Goal: Information Seeking & Learning: Learn about a topic

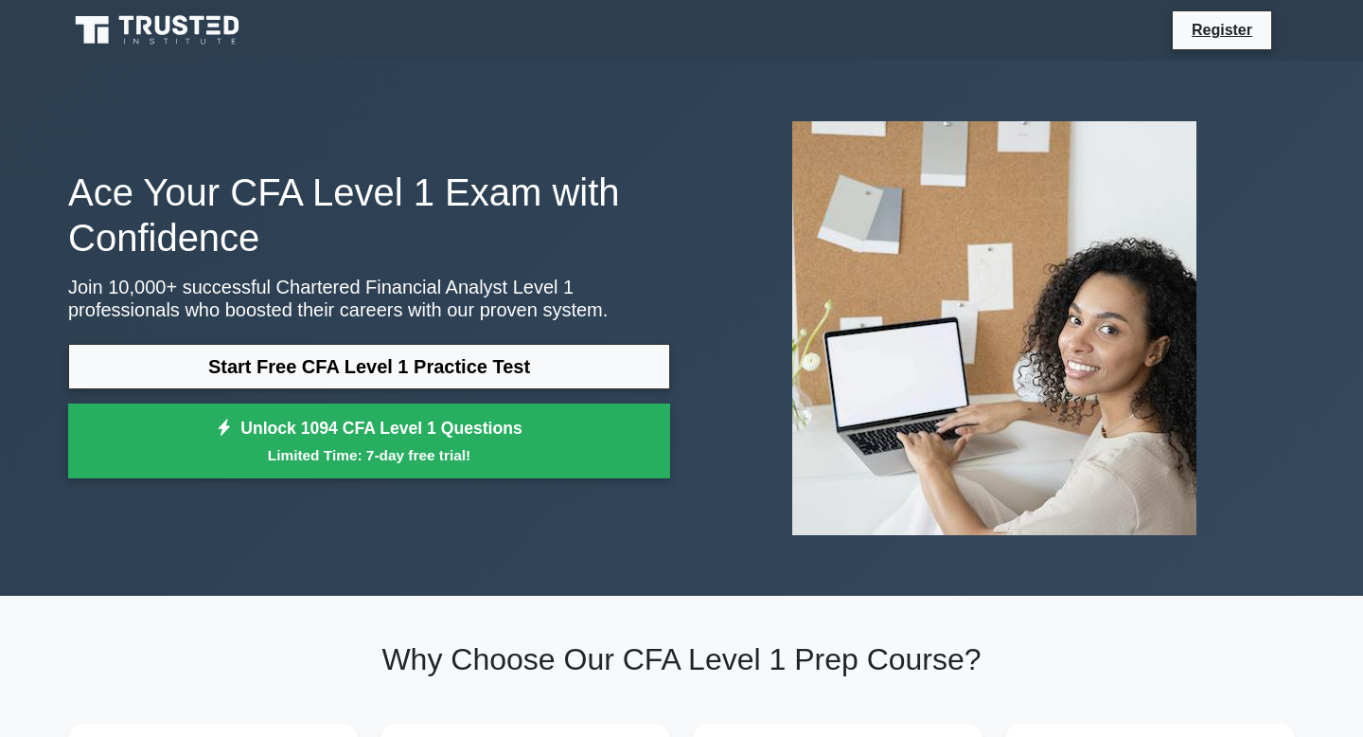
click at [444, 381] on link "Start Free CFA Level 1 Practice Test" at bounding box center [369, 366] width 602 height 45
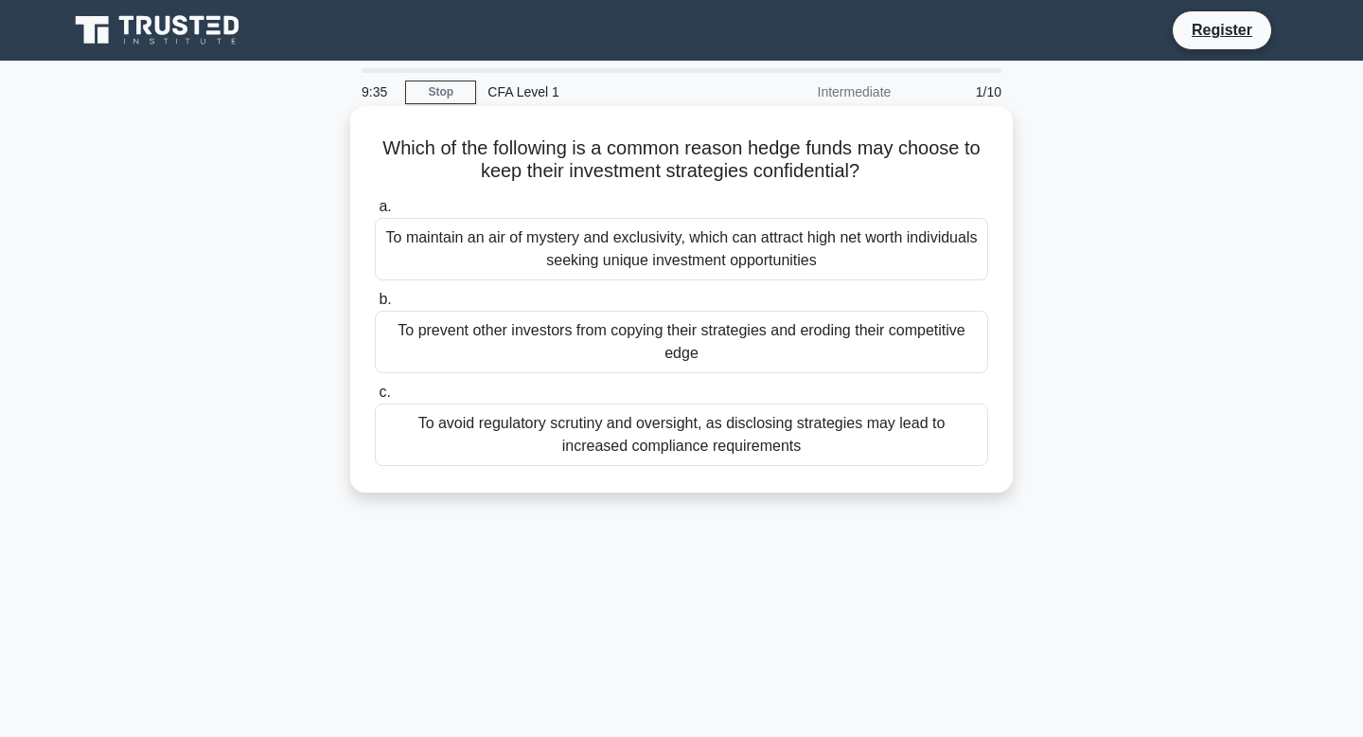
click at [453, 354] on div "To prevent other investors from copying their strategies and eroding their comp…" at bounding box center [682, 342] width 614 height 62
click at [375, 306] on input "b. To prevent other investors from copying their strategies and eroding their c…" at bounding box center [375, 300] width 0 height 12
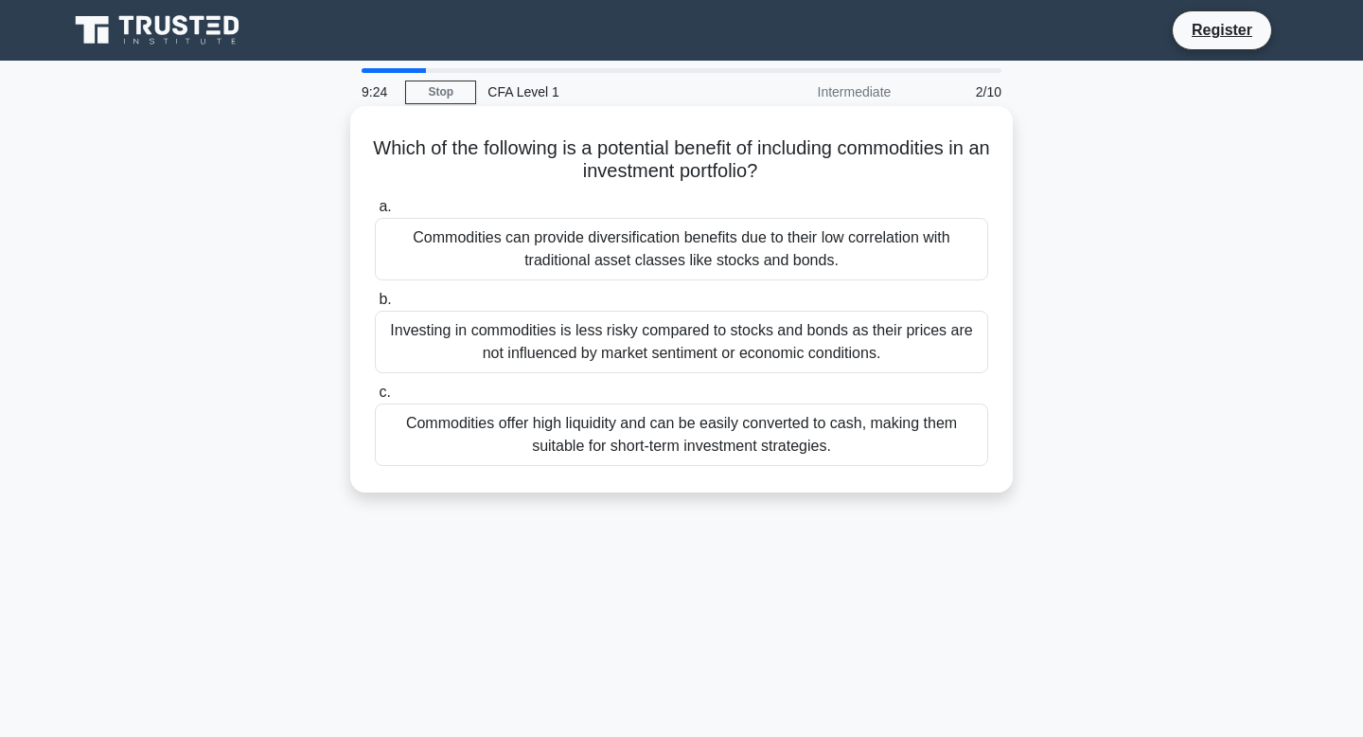
click at [441, 430] on div "Commodities offer high liquidity and can be easily converted to cash, making th…" at bounding box center [682, 434] width 614 height 62
click at [375, 399] on input "c. Commodities offer high liquidity and can be easily converted to cash, making…" at bounding box center [375, 392] width 0 height 12
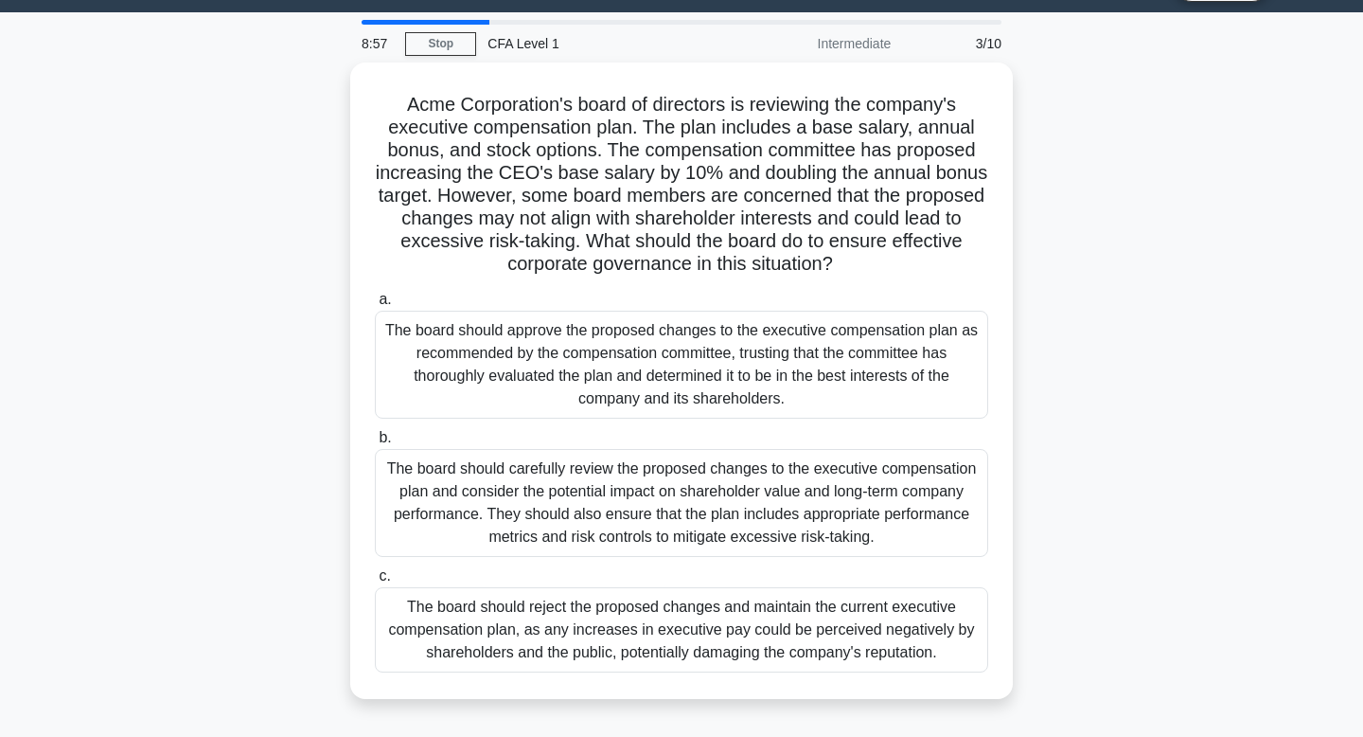
scroll to position [54, 0]
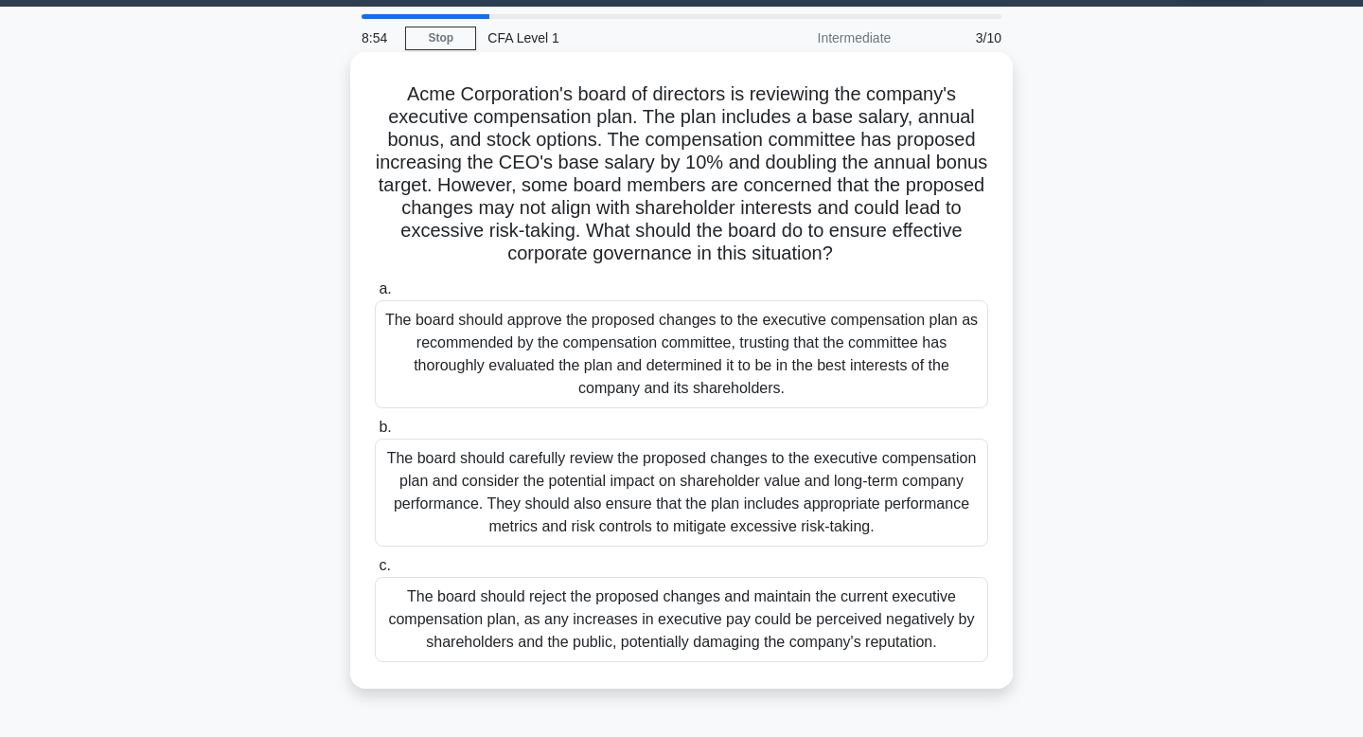
click at [450, 464] on div "The board should carefully review the proposed changes to the executive compens…" at bounding box center [682, 492] width 614 height 108
click at [375, 434] on input "b. The board should carefully review the proposed changes to the executive comp…" at bounding box center [375, 427] width 0 height 12
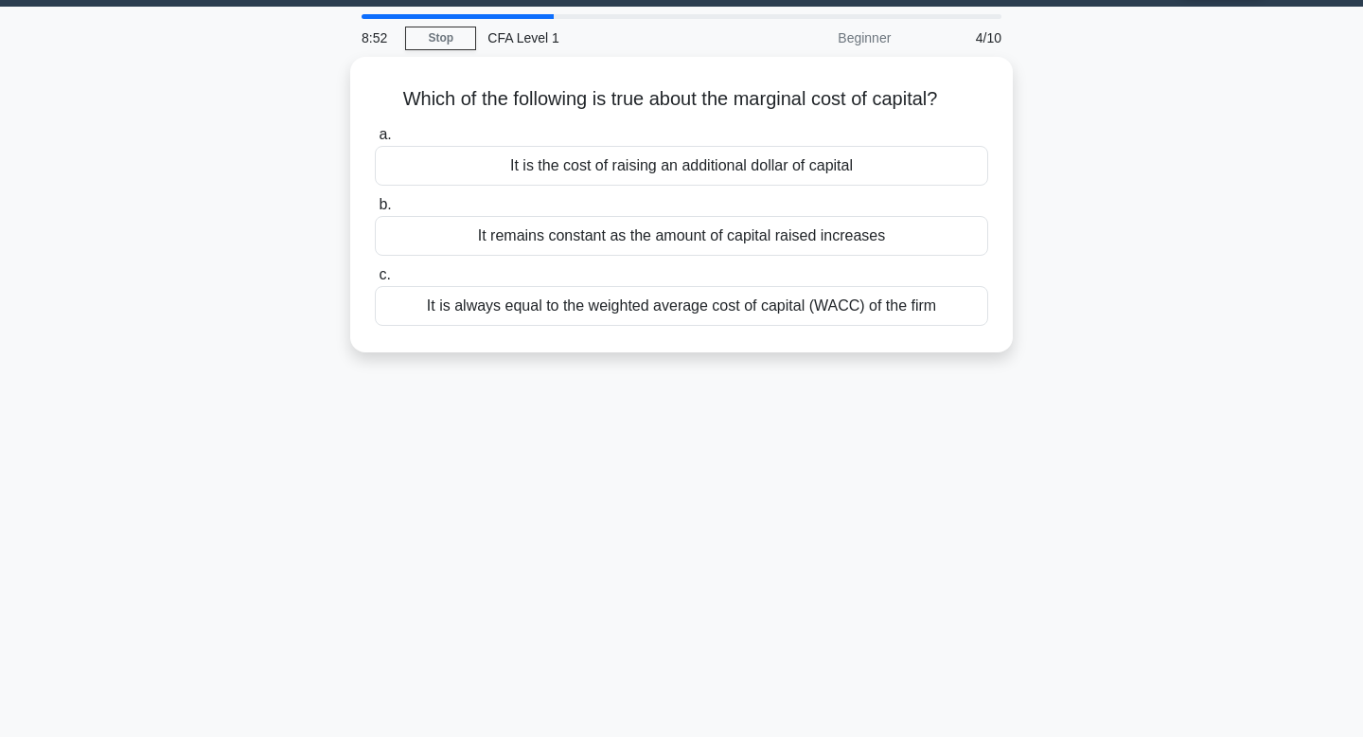
scroll to position [0, 0]
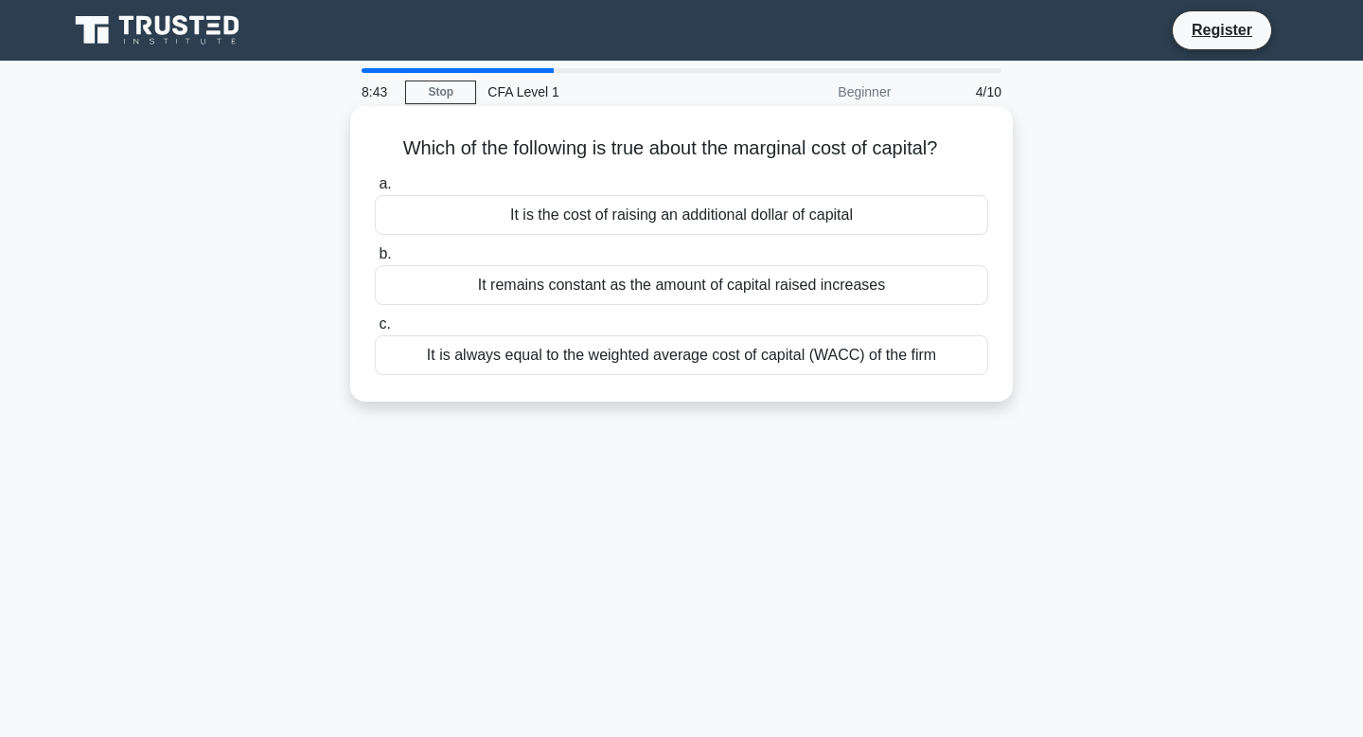
click at [498, 295] on div "It remains constant as the amount of capital raised increases" at bounding box center [682, 285] width 614 height 40
click at [375, 260] on input "b. It remains constant as the amount of capital raised increases" at bounding box center [375, 254] width 0 height 12
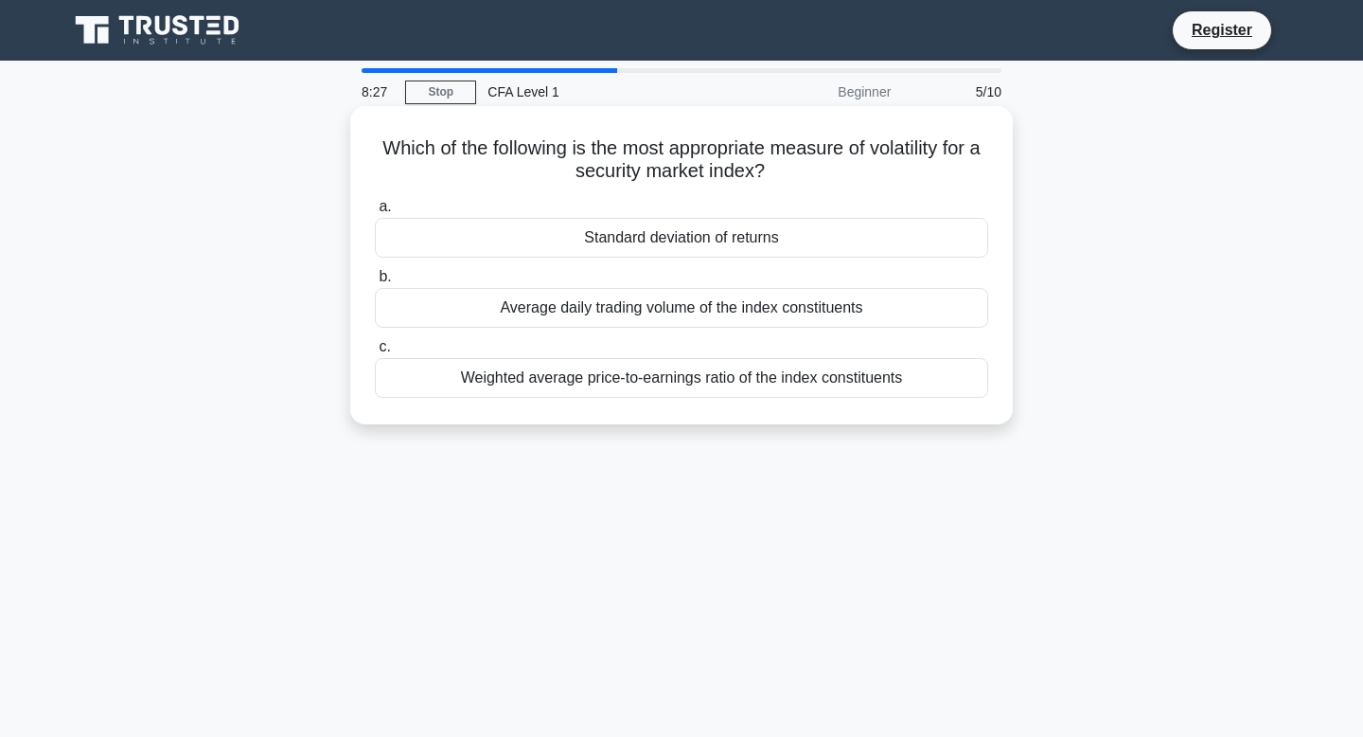
click at [499, 376] on div "Weighted average price-to-earnings ratio of the index constituents" at bounding box center [682, 378] width 614 height 40
click at [375, 353] on input "c. Weighted average price-to-earnings ratio of the index constituents" at bounding box center [375, 347] width 0 height 12
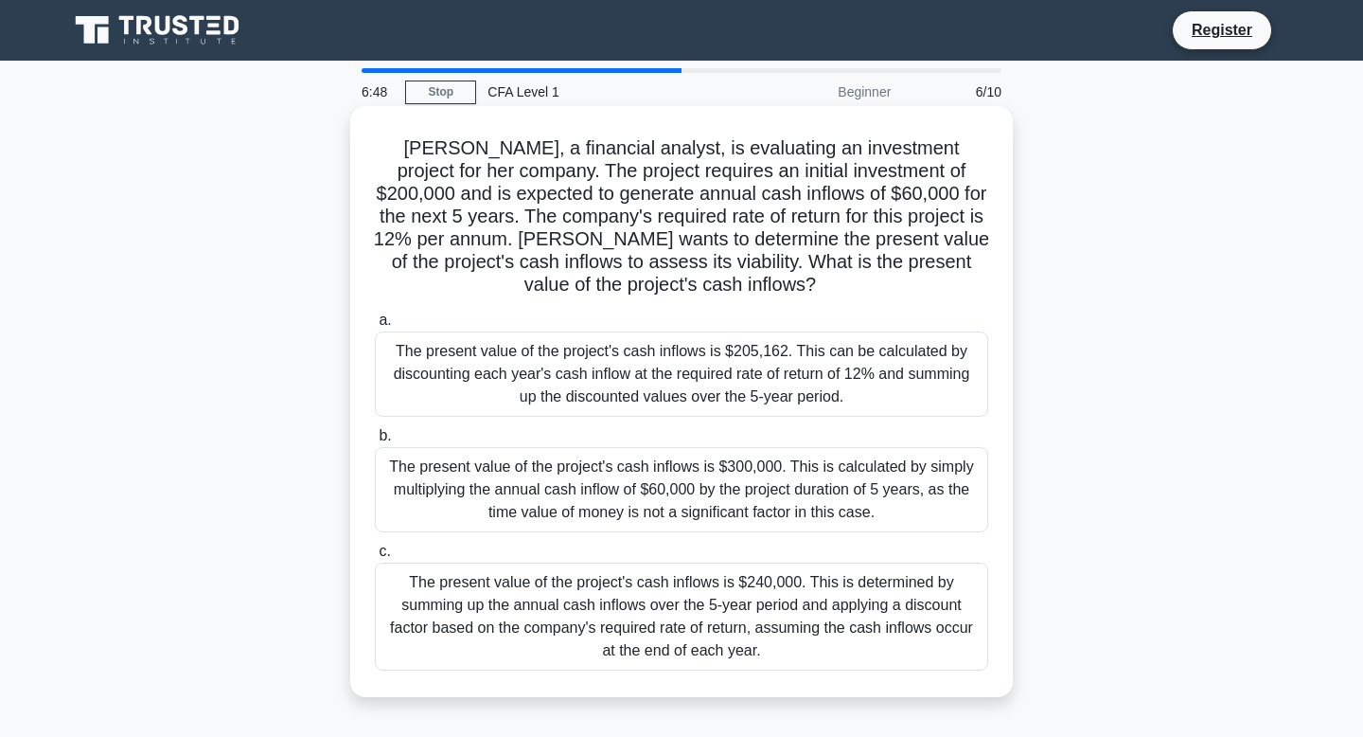
click at [513, 375] on div "The present value of the project's cash inflows is $205,162. This can be calcul…" at bounding box center [682, 373] width 614 height 85
click at [375, 327] on input "a. The present value of the project's cash inflows is $205,162. This can be cal…" at bounding box center [375, 320] width 0 height 12
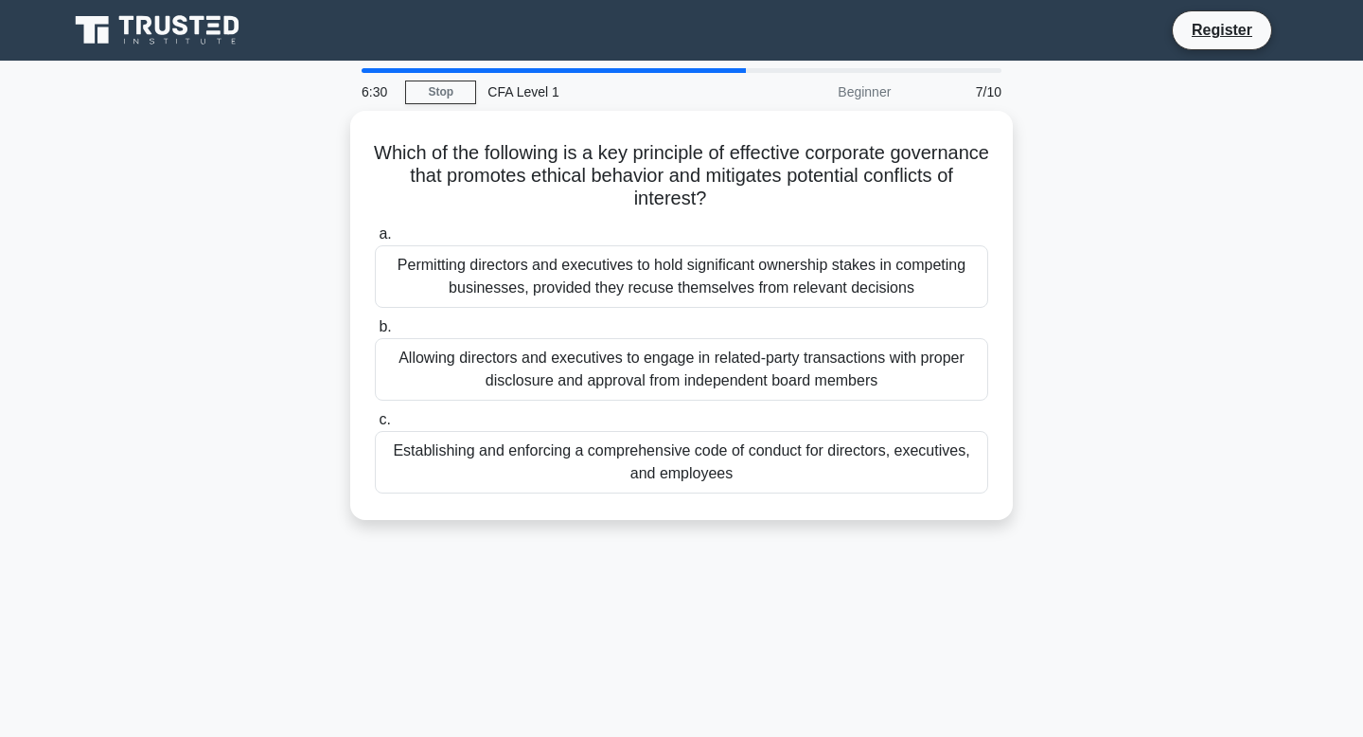
click at [513, 375] on div "Allowing directors and executives to engage in related-party transactions with …" at bounding box center [682, 369] width 614 height 62
click at [375, 333] on input "b. Allowing directors and executives to engage in related-party transactions wi…" at bounding box center [375, 327] width 0 height 12
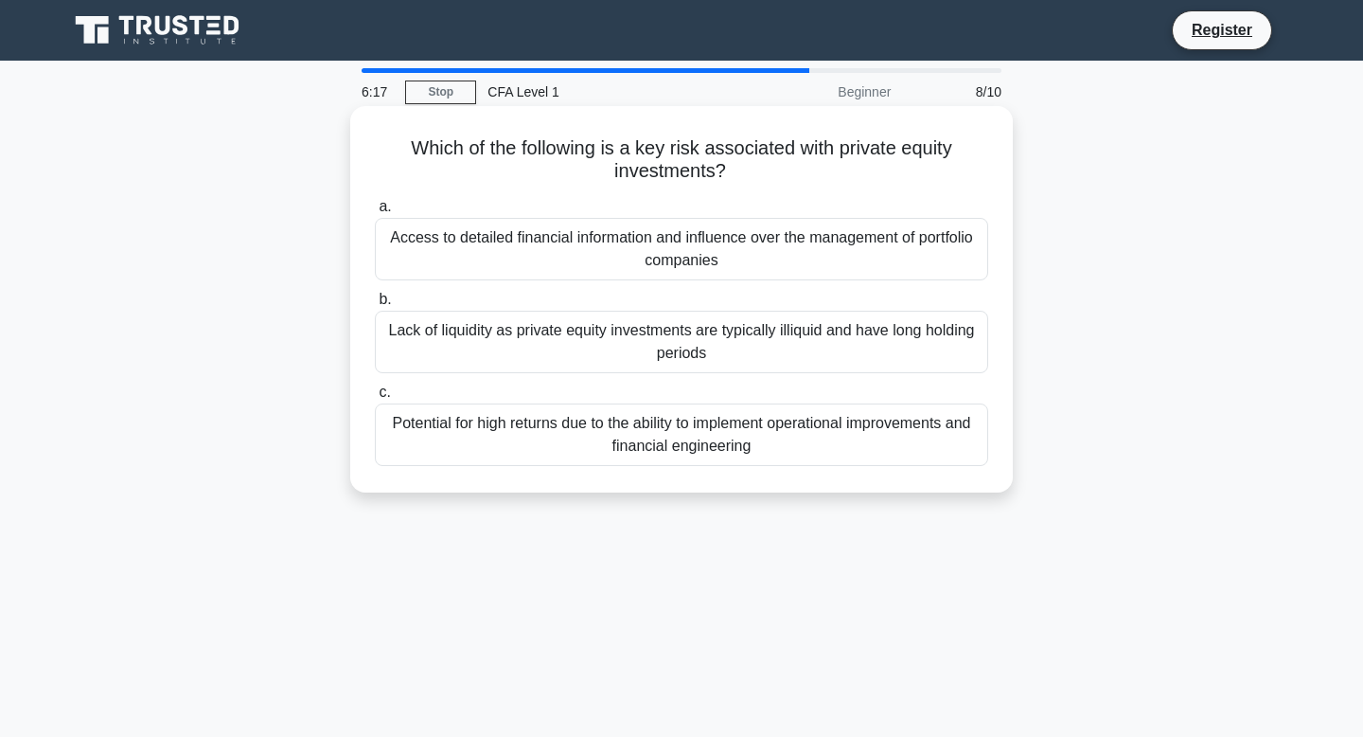
click at [562, 248] on div "Access to detailed financial information and influence over the management of p…" at bounding box center [682, 249] width 614 height 62
click at [375, 213] on input "a. Access to detailed financial information and influence over the management o…" at bounding box center [375, 207] width 0 height 12
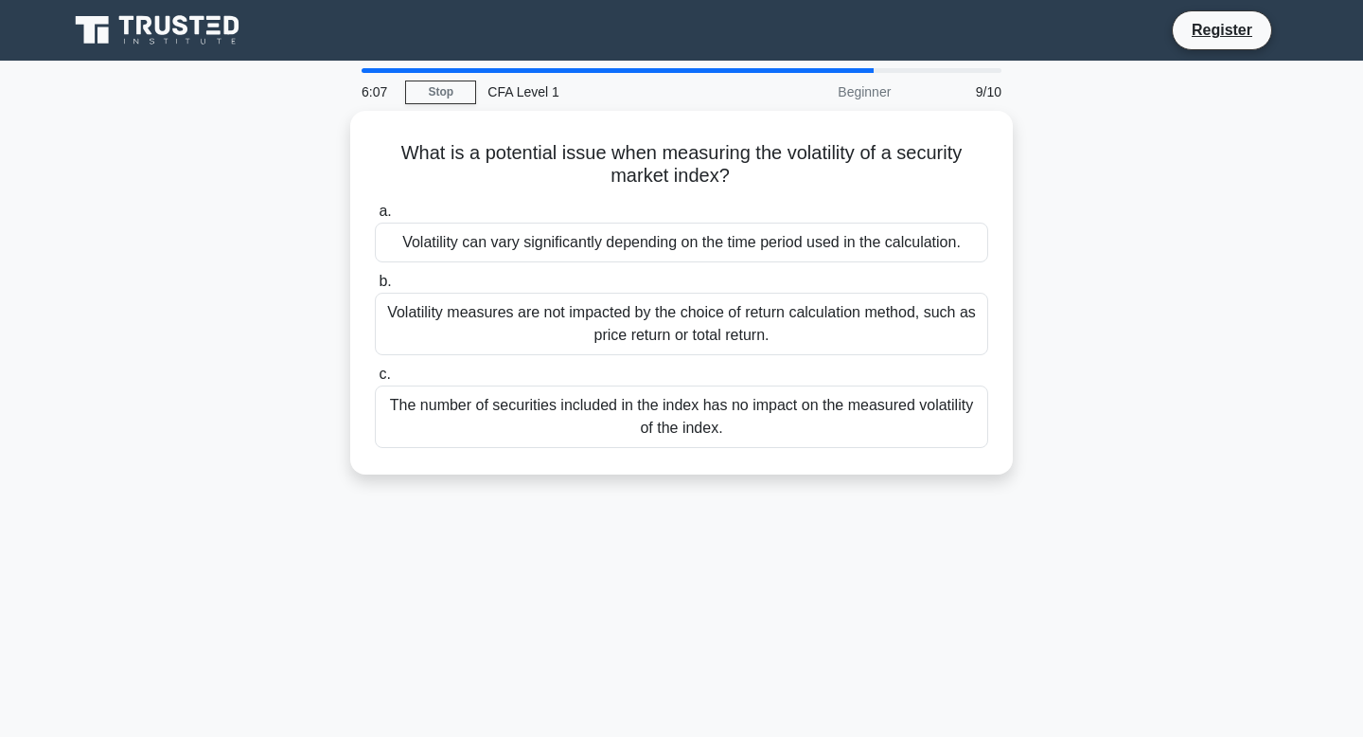
click at [562, 248] on div "Volatility can vary significantly depending on the time period used in the calc…" at bounding box center [682, 243] width 614 height 40
click at [375, 218] on input "a. Volatility can vary significantly depending on the time period used in the c…" at bounding box center [375, 211] width 0 height 12
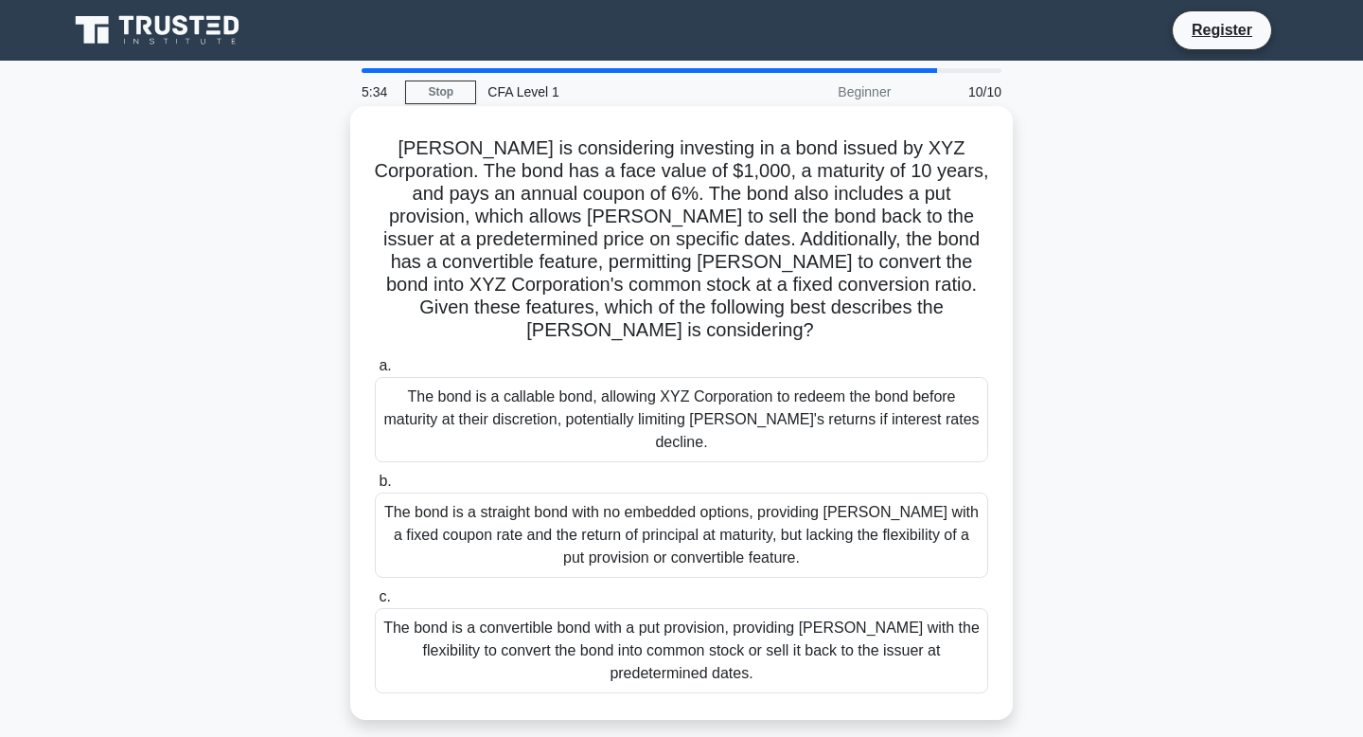
click at [515, 608] on div "The bond is a convertible bond with a put provision, providing Mary with the fl…" at bounding box center [682, 650] width 614 height 85
click at [375, 591] on input "c. The bond is a convertible bond with a put provision, providing Mary with the…" at bounding box center [375, 597] width 0 height 12
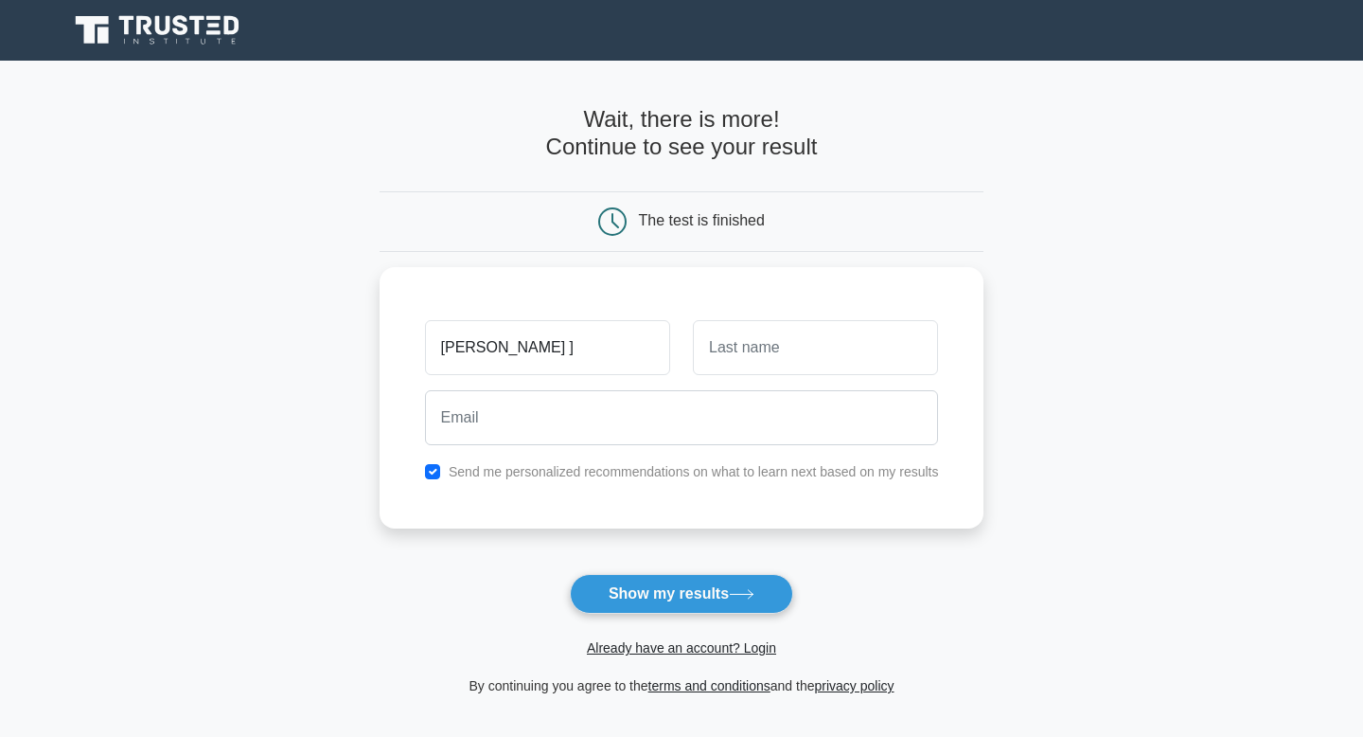
type input "[PERSON_NAME] ]"
type input "[PERSON_NAME]"
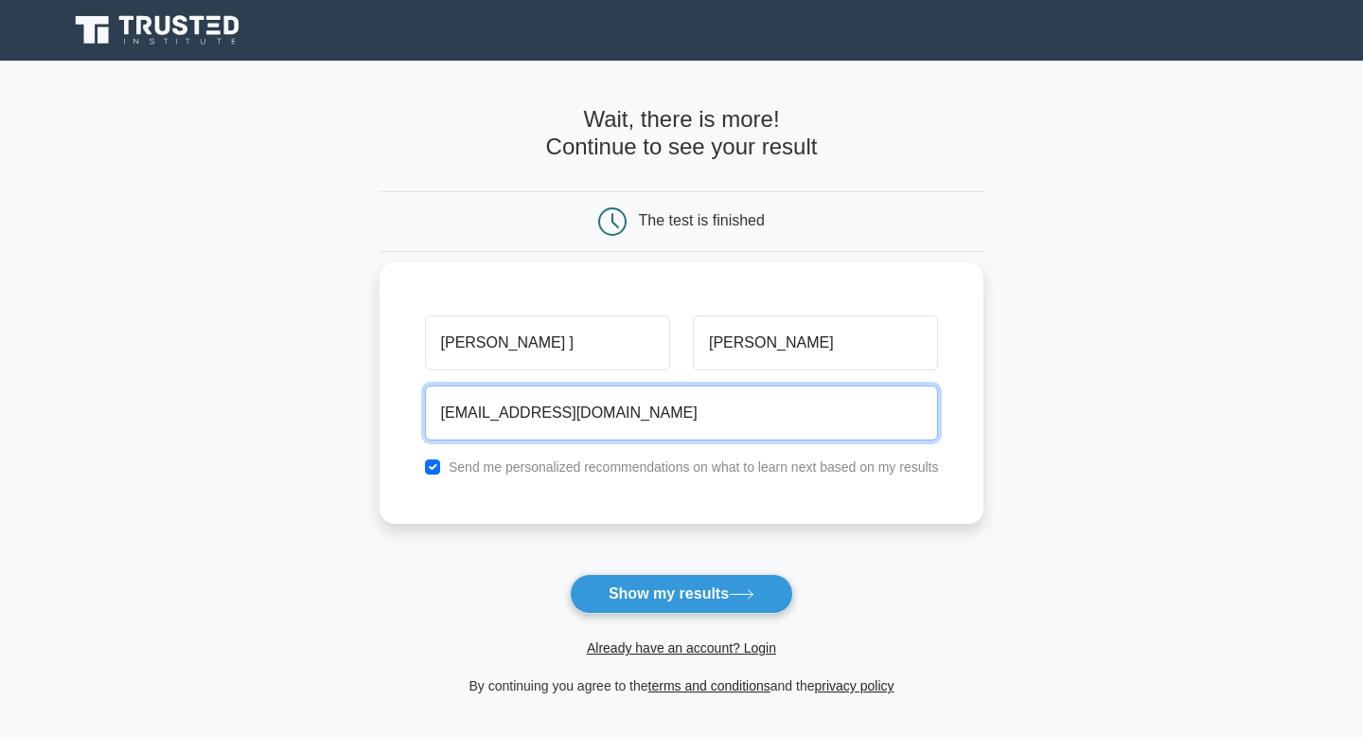
type input "[EMAIL_ADDRESS][DOMAIN_NAME]"
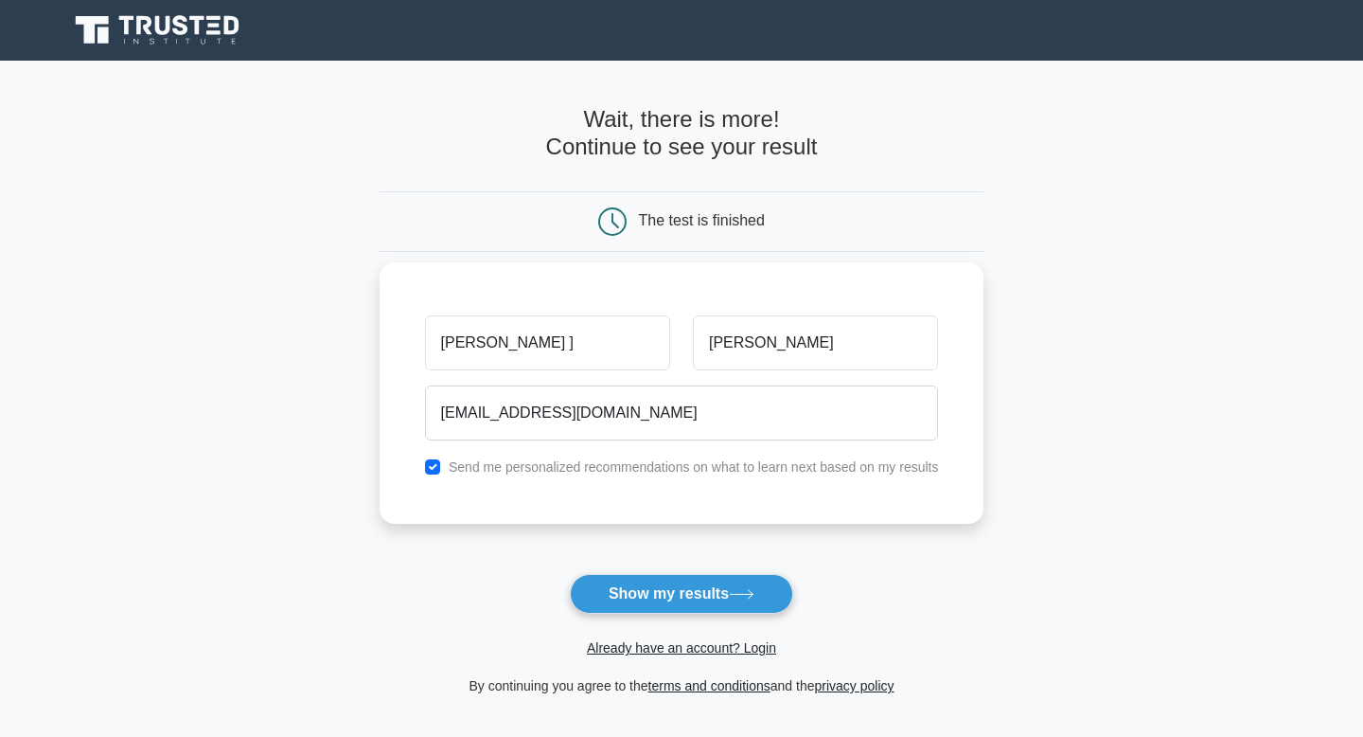
click at [426, 457] on div "Send me personalized recommendations on what to learn next based on my results" at bounding box center [682, 466] width 537 height 23
click at [440, 474] on div "Send me personalized recommendations on what to learn next based on my results" at bounding box center [682, 466] width 537 height 23
click at [437, 468] on input "checkbox" at bounding box center [432, 466] width 15 height 15
checkbox input "false"
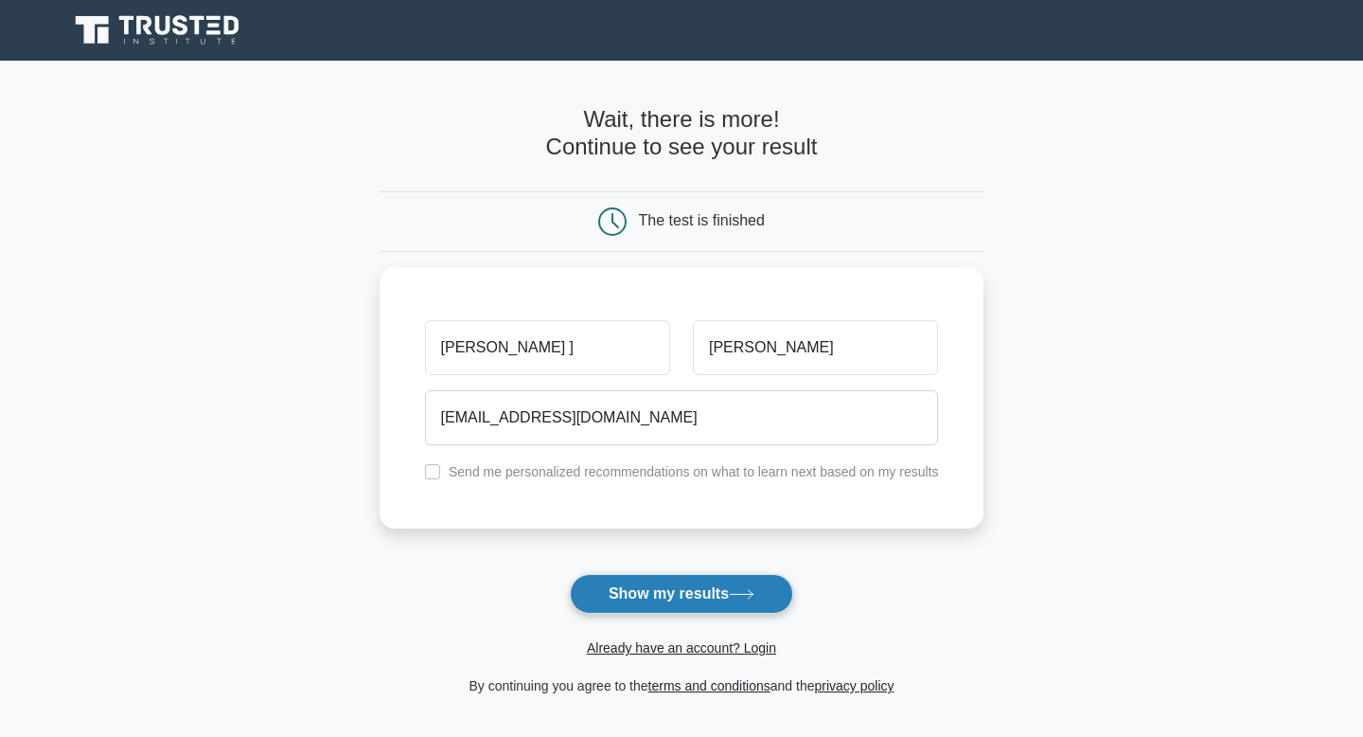
click at [686, 606] on button "Show my results" at bounding box center [681, 594] width 223 height 40
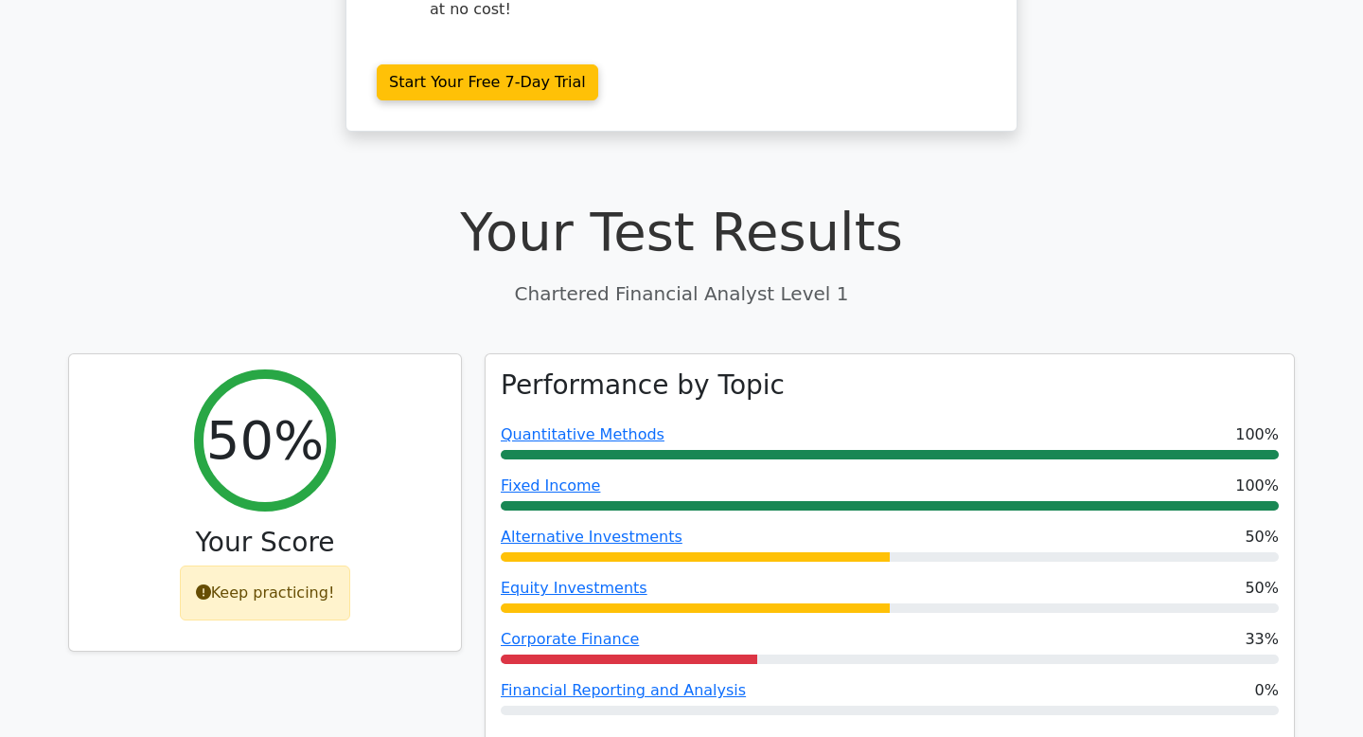
scroll to position [426, 0]
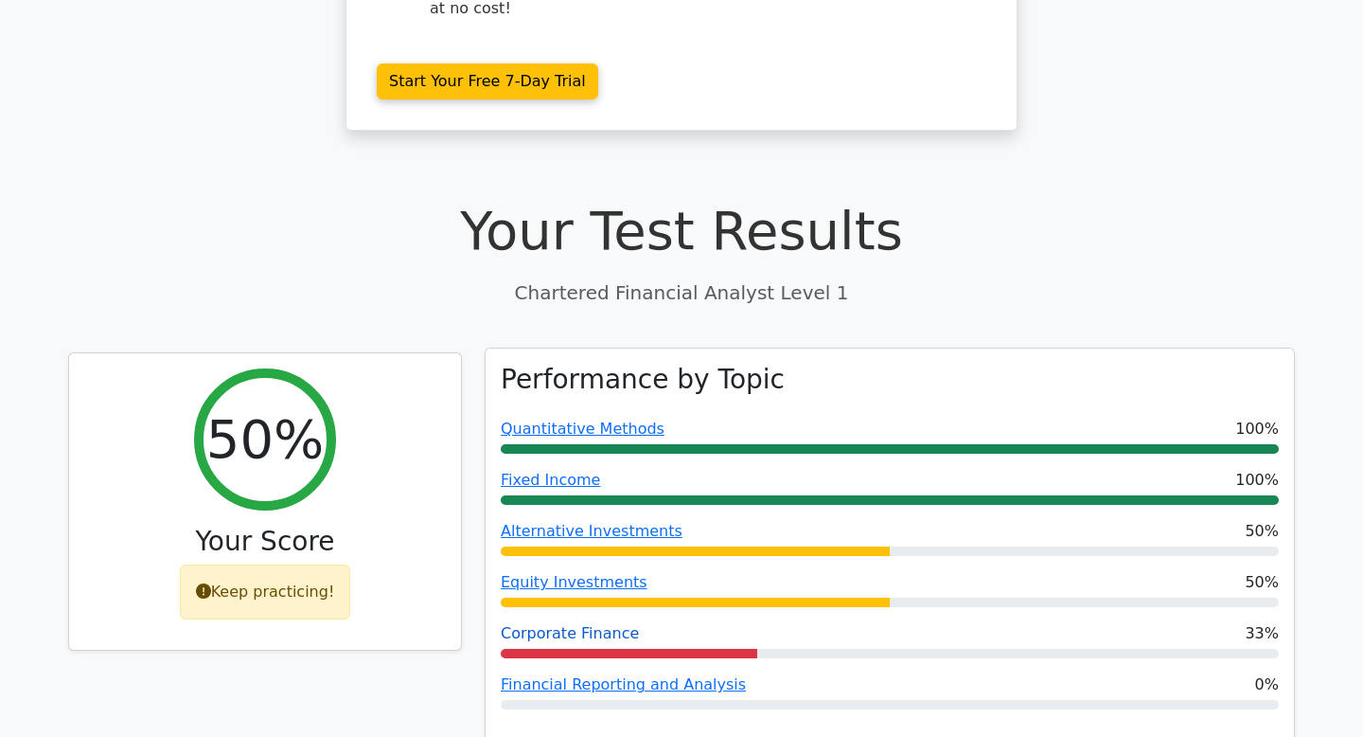
click at [584, 624] on link "Corporate Finance" at bounding box center [570, 633] width 138 height 18
click at [611, 419] on link "Quantitative Methods" at bounding box center [583, 428] width 164 height 18
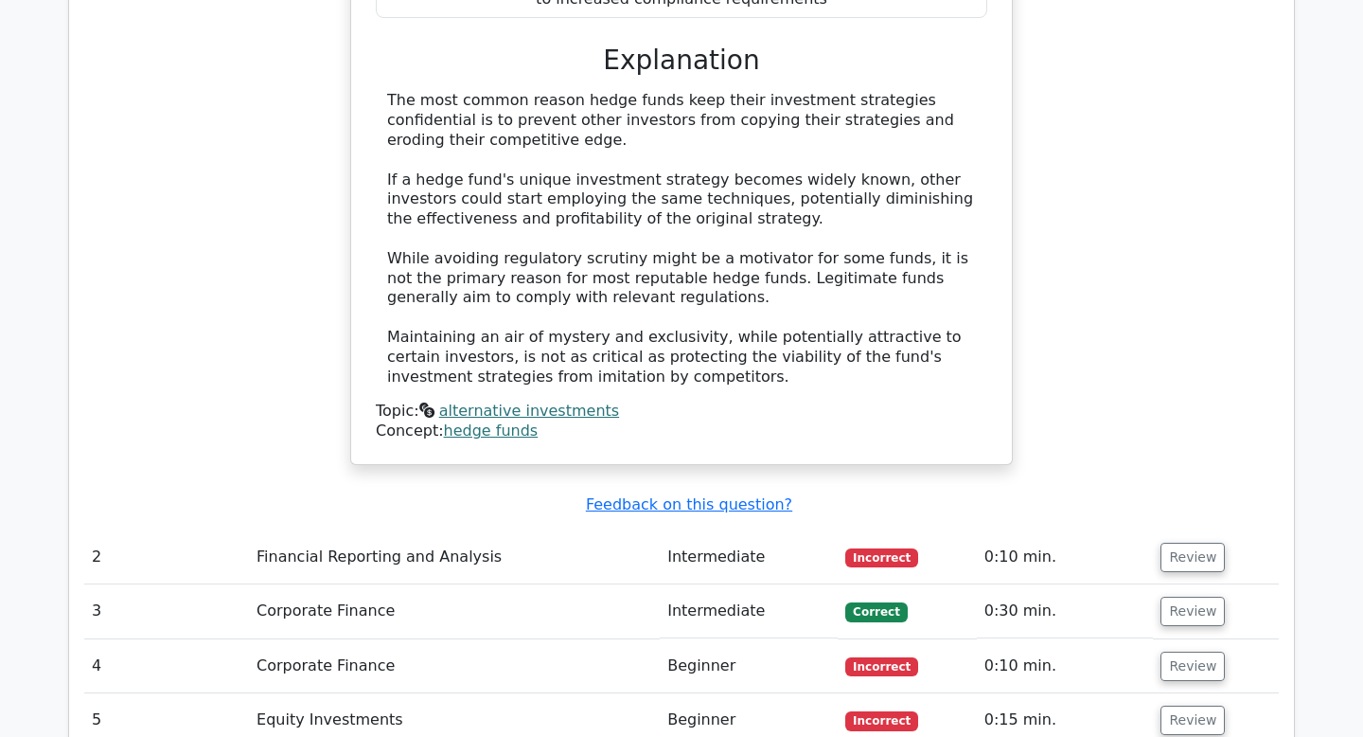
scroll to position [2040, 0]
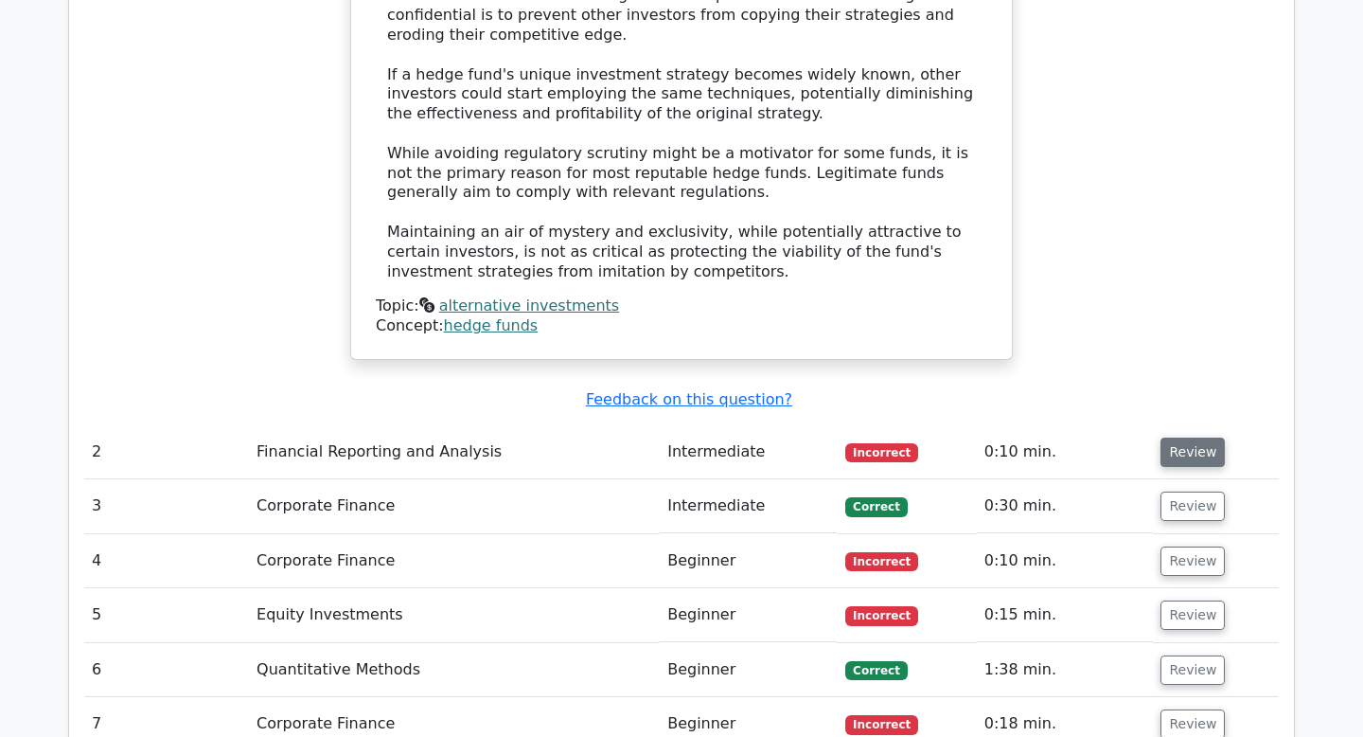
click at [1192, 437] on button "Review" at bounding box center [1193, 451] width 64 height 29
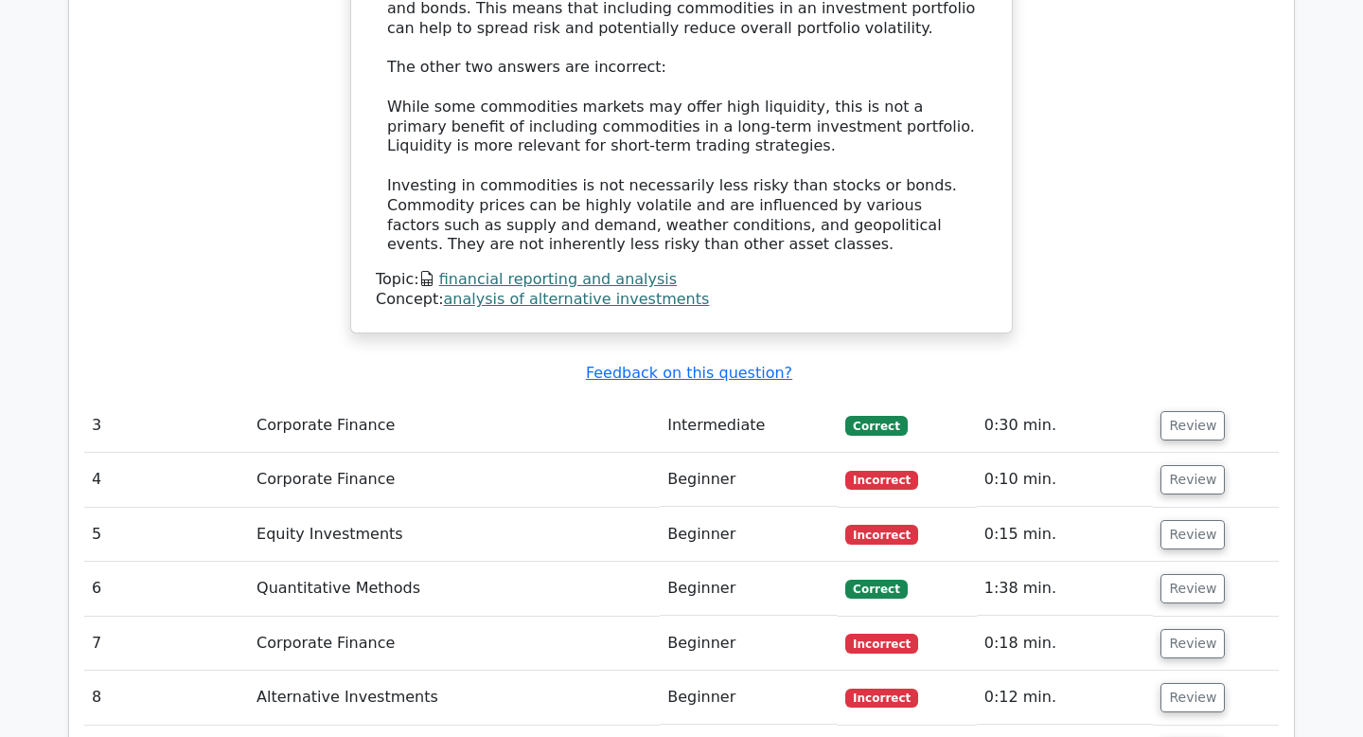
scroll to position [3074, 0]
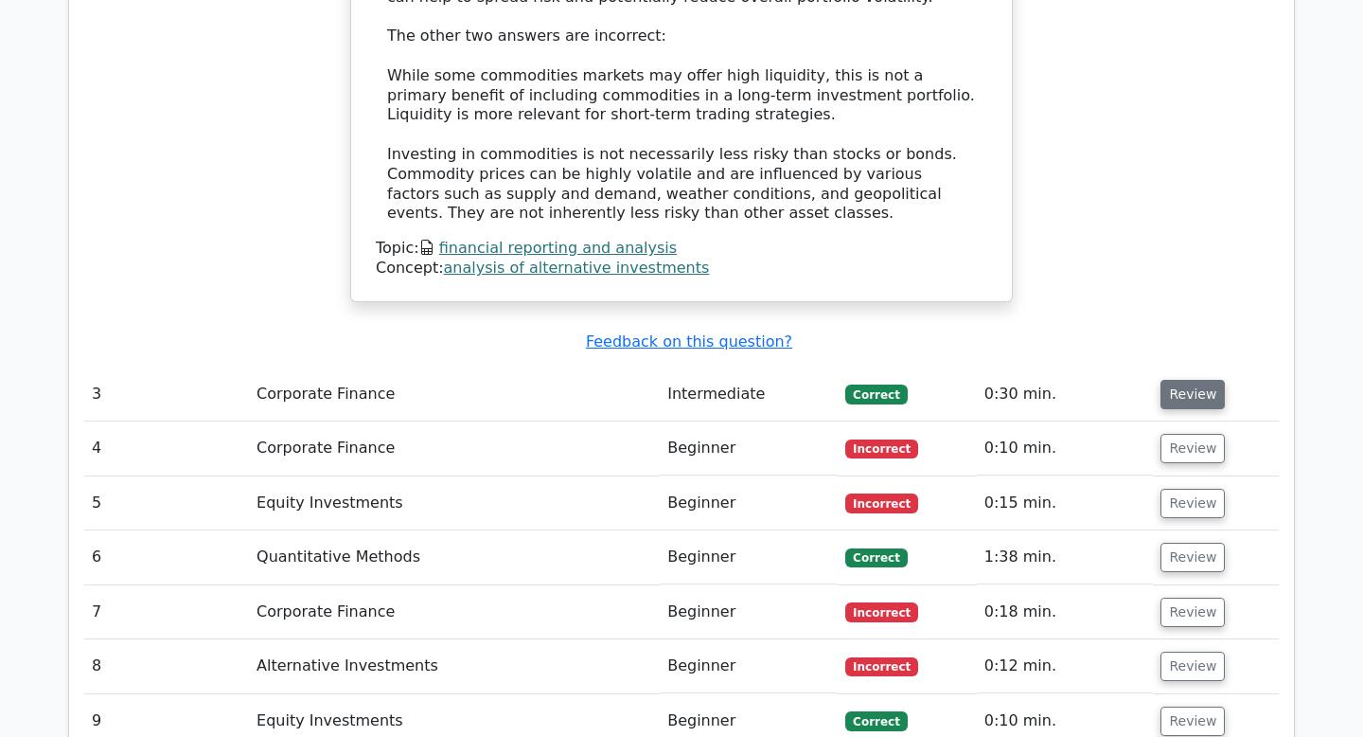
click at [1209, 380] on button "Review" at bounding box center [1193, 394] width 64 height 29
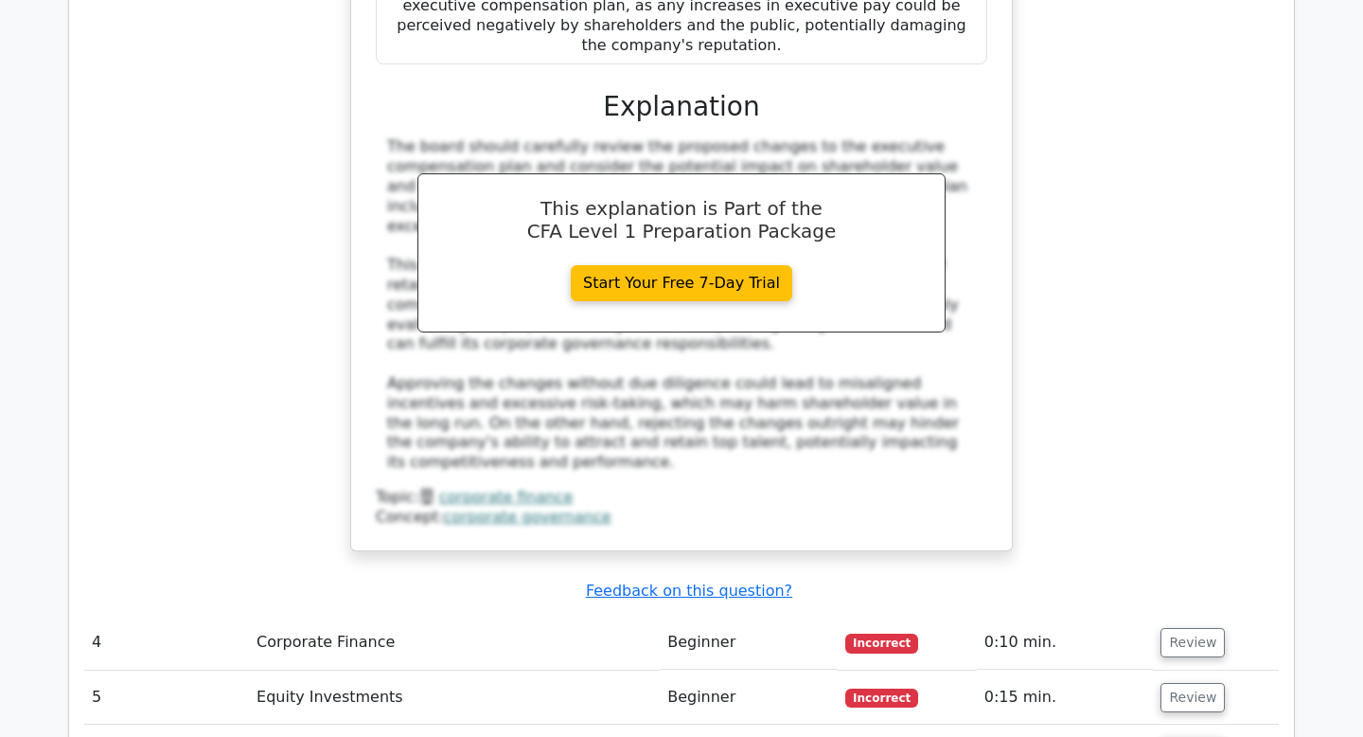
scroll to position [4211, 0]
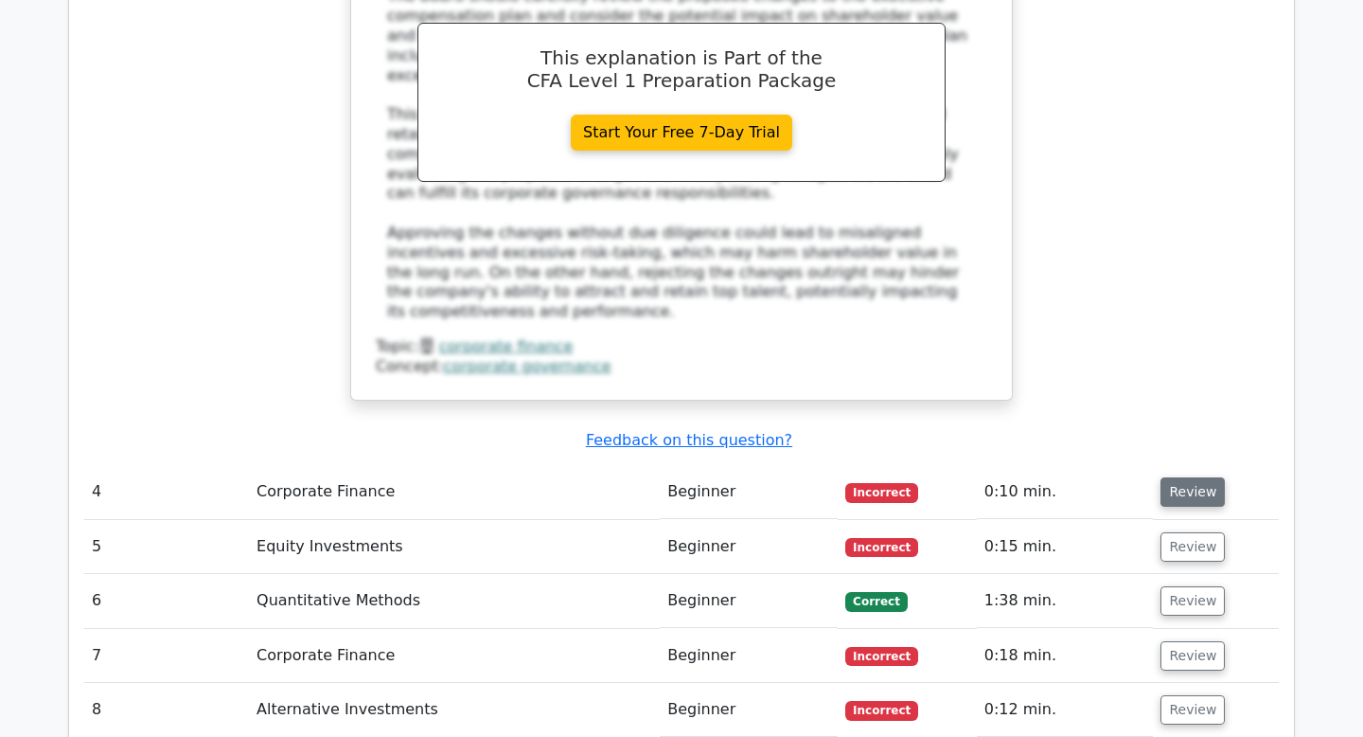
click at [1189, 477] on button "Review" at bounding box center [1193, 491] width 64 height 29
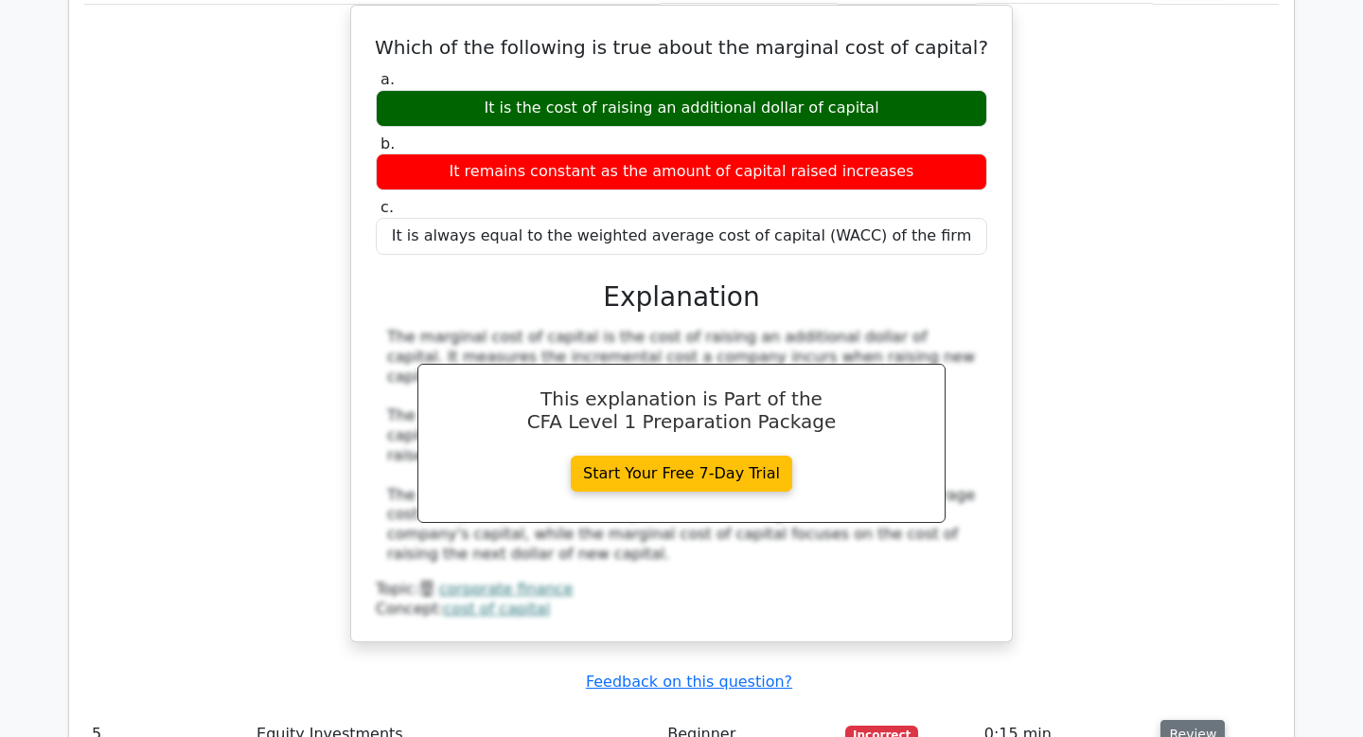
scroll to position [4759, 0]
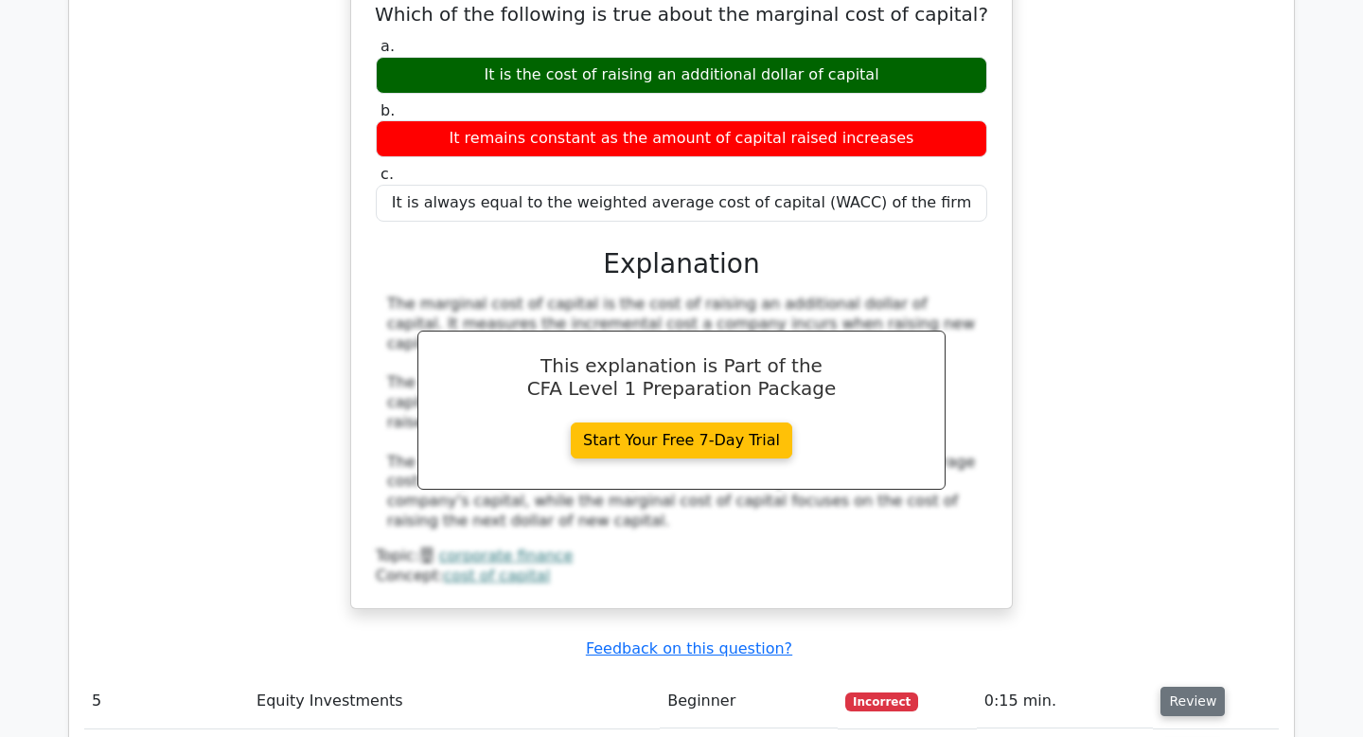
click at [1187, 686] on button "Review" at bounding box center [1193, 700] width 64 height 29
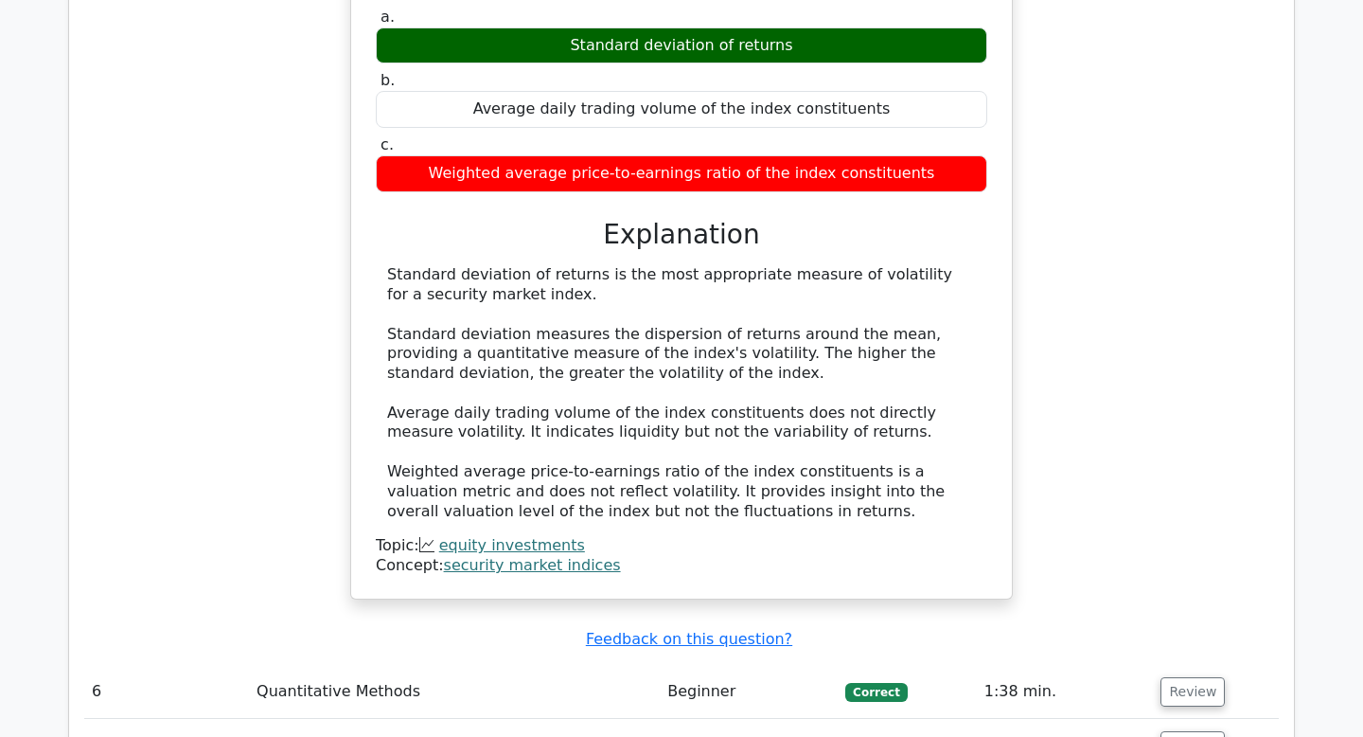
scroll to position [5660, 0]
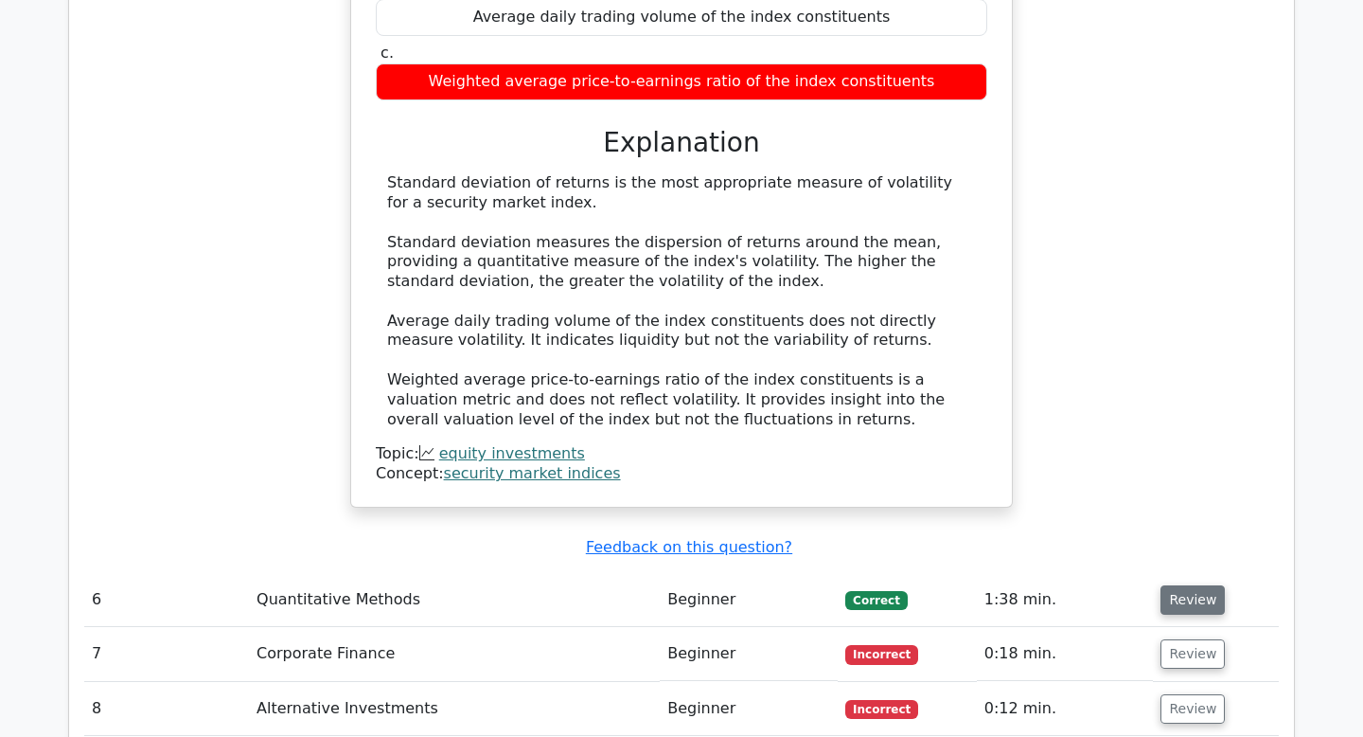
click at [1196, 585] on button "Review" at bounding box center [1193, 599] width 64 height 29
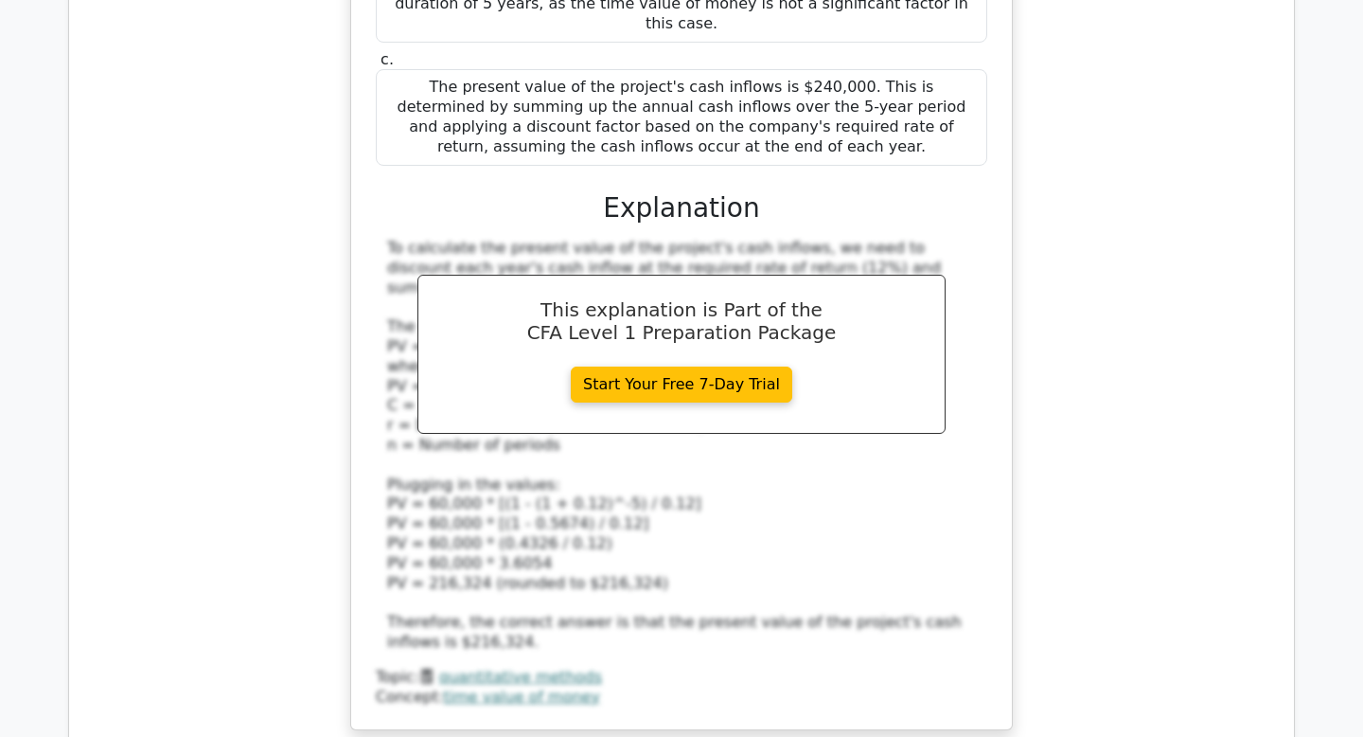
scroll to position [6745, 0]
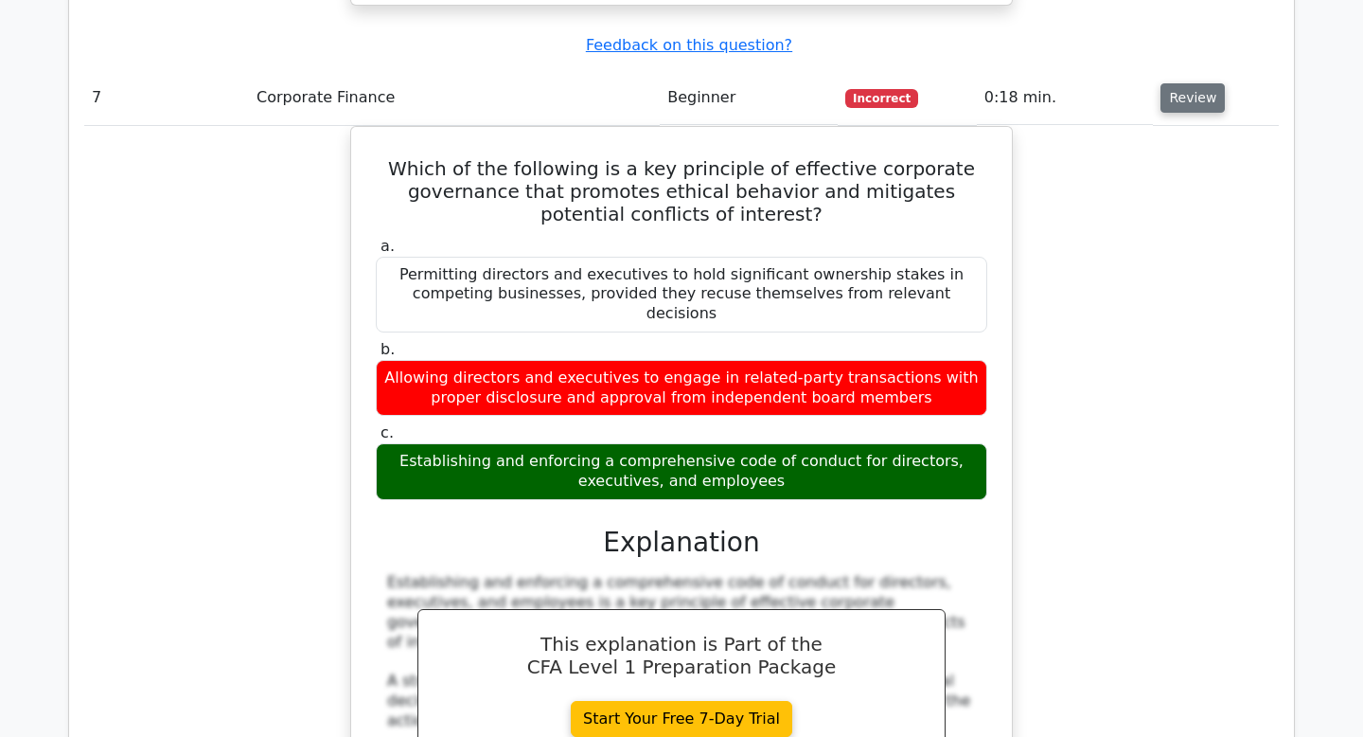
scroll to position [7637, 0]
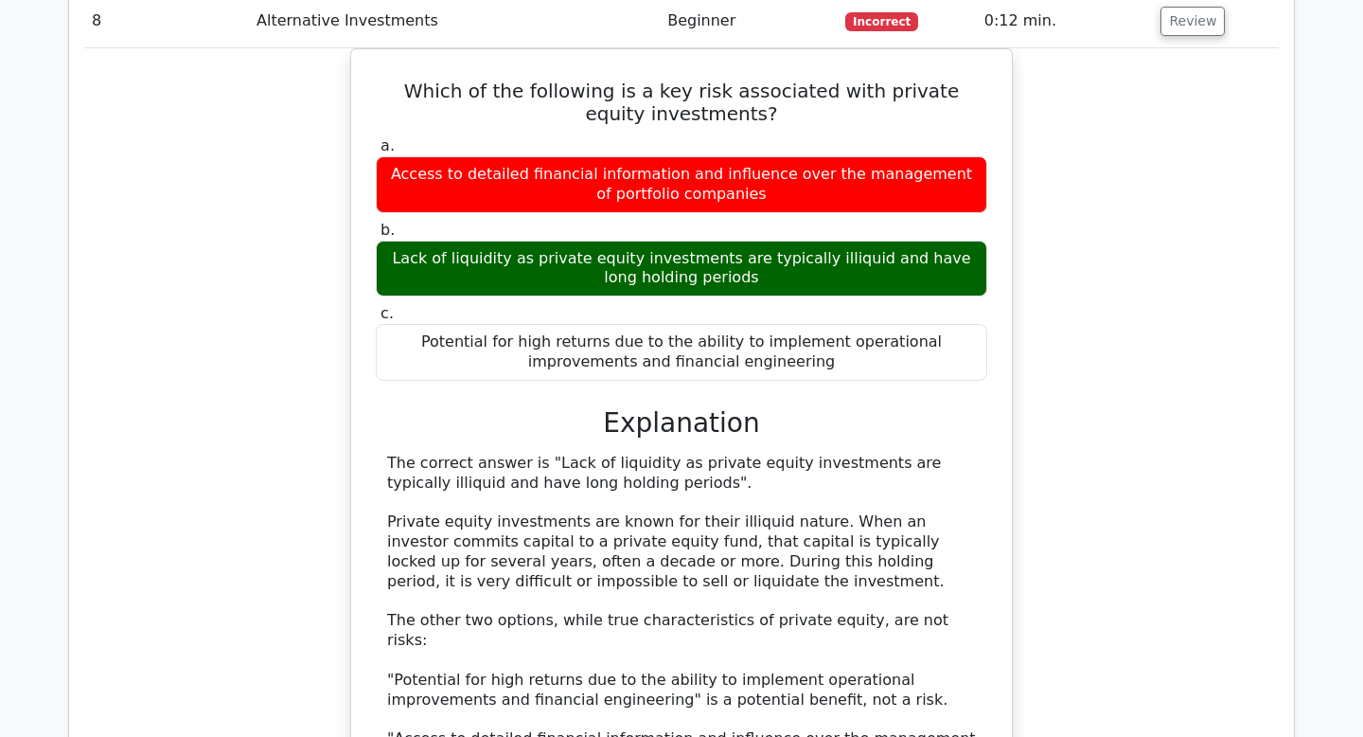
scroll to position [8577, 0]
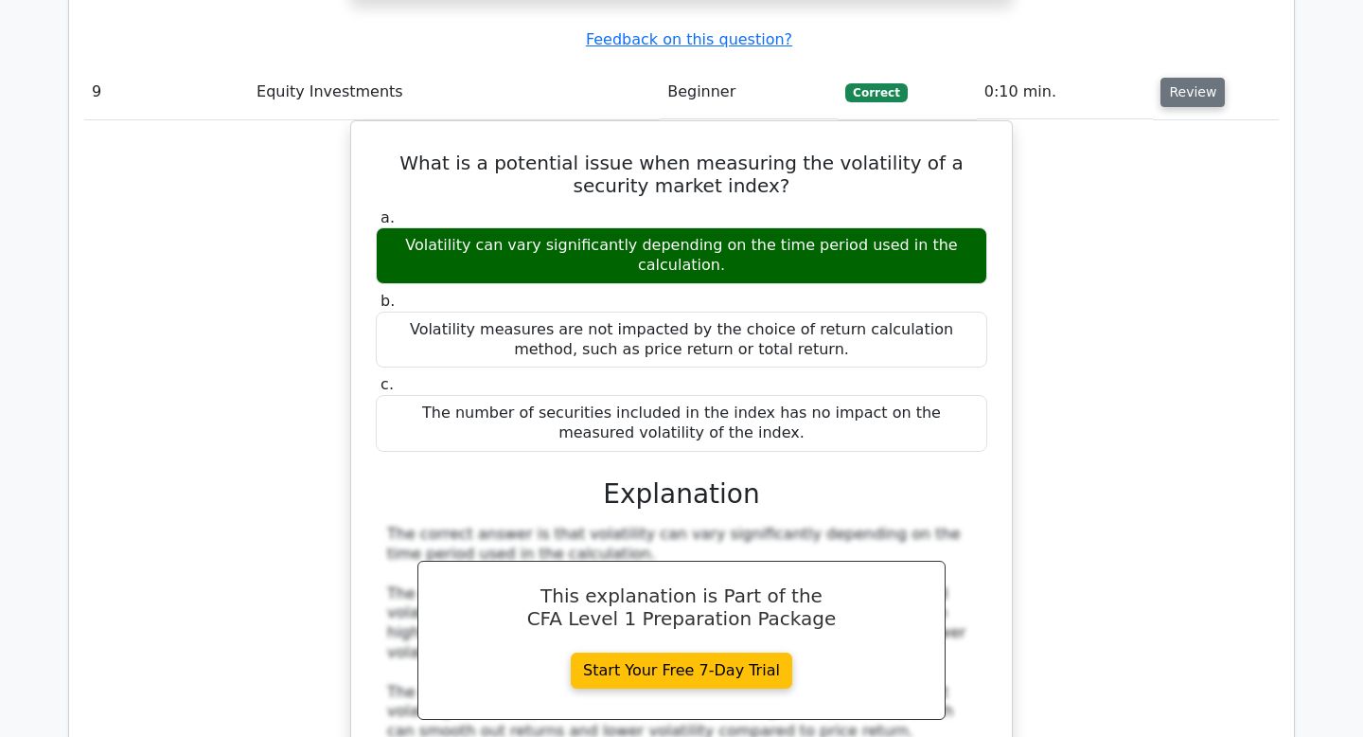
scroll to position [9487, 0]
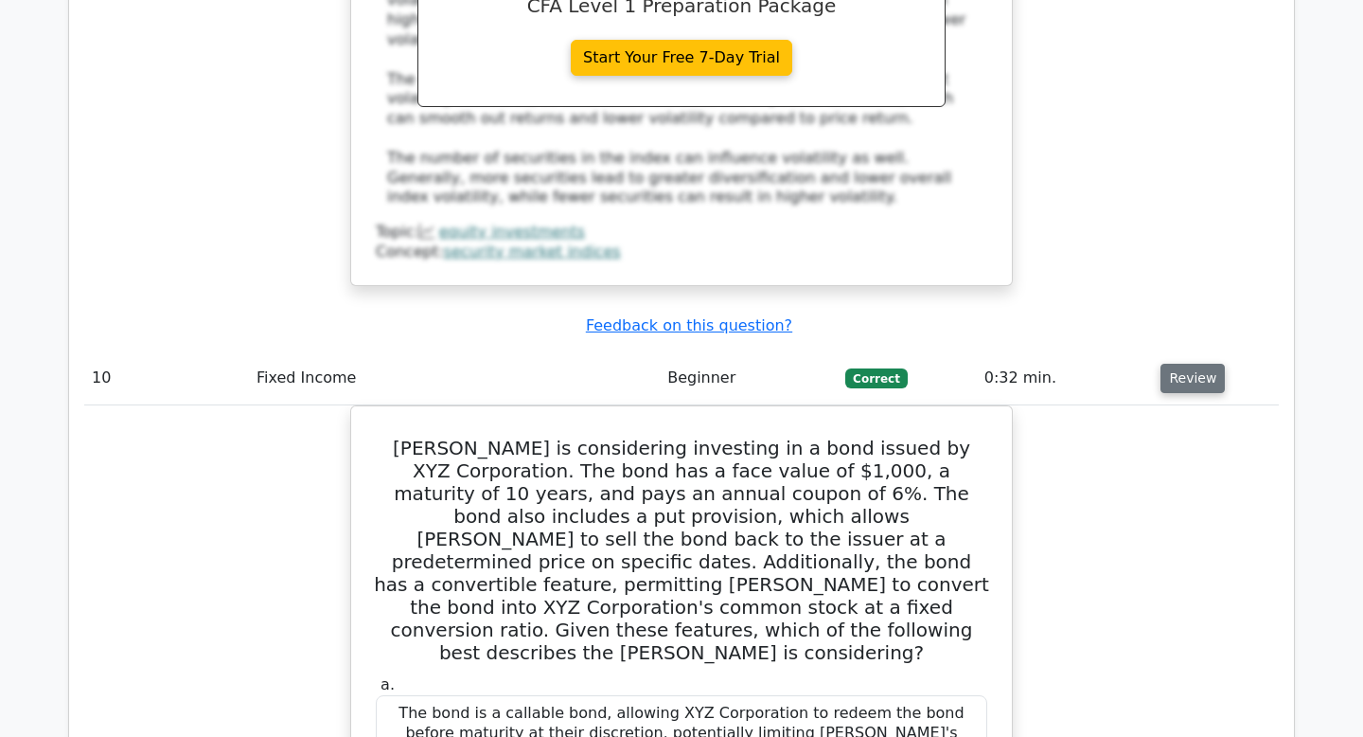
scroll to position [10067, 0]
